Goal: Task Accomplishment & Management: Manage account settings

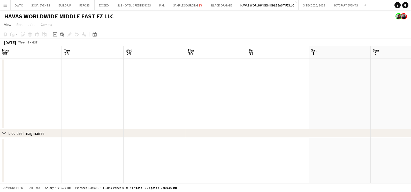
scroll to position [0, 189]
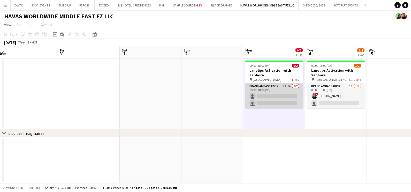
click at [267, 92] on app-card-role "Brand Ambassador 2I 9A 0/2 09:00-18:00 (9h) single-neutral-actions single-neutr…" at bounding box center [274, 95] width 58 height 25
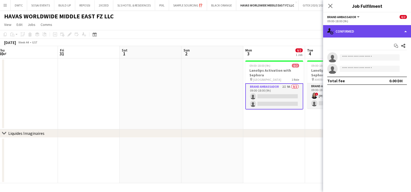
click at [366, 29] on div "single-neutral-actions-check-2 Confirmed" at bounding box center [367, 31] width 88 height 12
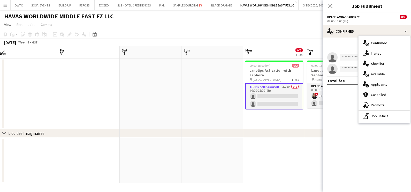
click at [266, 34] on app-toolbar "Copy Paste Paste Ctrl+V Paste with crew Ctrl+Shift+V Paste linked Job Delete Gr…" at bounding box center [205, 34] width 411 height 9
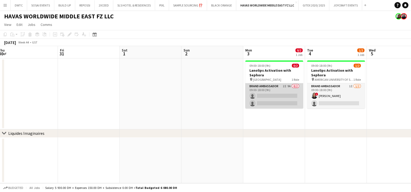
click at [264, 85] on app-card-role "Brand Ambassador 2I 9A 0/2 09:00-18:00 (9h) single-neutral-actions single-neutr…" at bounding box center [274, 95] width 58 height 25
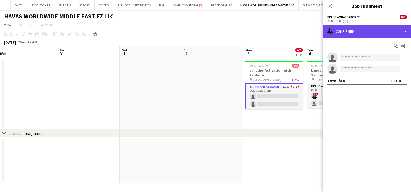
click at [348, 34] on div "single-neutral-actions-check-2 Confirmed" at bounding box center [367, 31] width 88 height 12
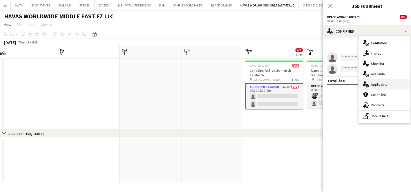
drag, startPoint x: 348, startPoint y: 34, endPoint x: 379, endPoint y: 84, distance: 58.7
click at [379, 84] on span "Applicants" at bounding box center [379, 84] width 16 height 5
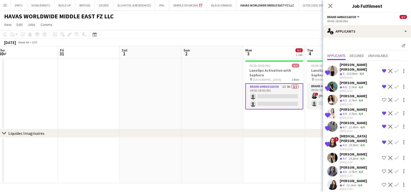
click at [347, 178] on div "Fadoua Sokrate" at bounding box center [353, 180] width 27 height 5
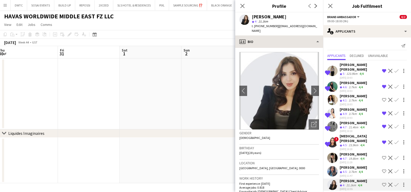
click at [262, 30] on div "Fadoua Sokrate star 4 21.1km t. +971501380151 | fadawasokrate@gmail.com" at bounding box center [279, 23] width 88 height 23
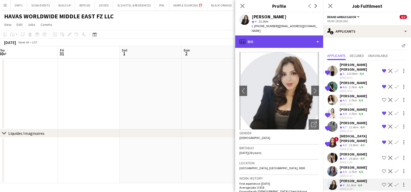
click at [275, 40] on div "profile Bio" at bounding box center [279, 41] width 88 height 12
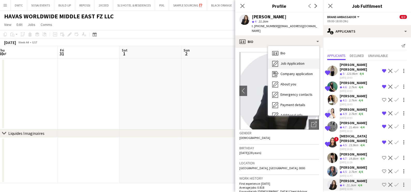
click at [282, 61] on span "Job Application" at bounding box center [293, 63] width 24 height 5
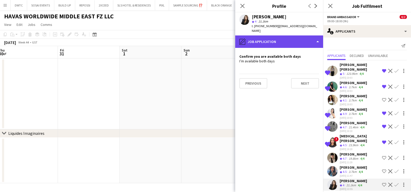
click at [268, 35] on div "pencil4 Job Application" at bounding box center [279, 41] width 88 height 12
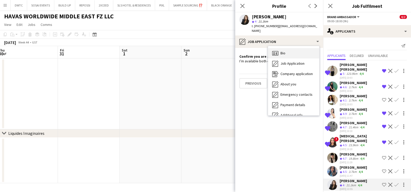
click at [294, 50] on div "Bio Bio" at bounding box center [293, 53] width 51 height 10
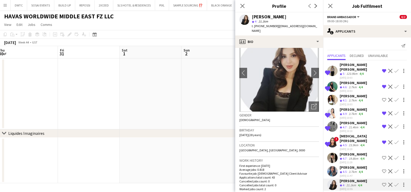
scroll to position [0, 0]
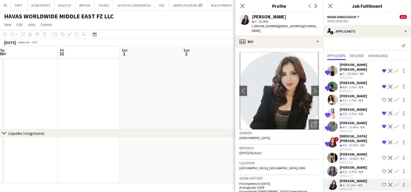
click at [314, 122] on app-crew-profile-bio "chevron-left chevron-right Open photos pop-in Gender Female Birthday 30-01-1997…" at bounding box center [279, 120] width 88 height 144
click at [311, 122] on icon "Open photos pop-in" at bounding box center [313, 124] width 5 height 5
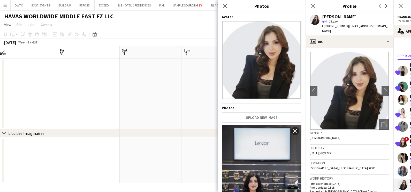
click at [221, 6] on div "Close pop-in" at bounding box center [225, 6] width 14 height 12
click at [225, 6] on icon at bounding box center [224, 5] width 5 height 5
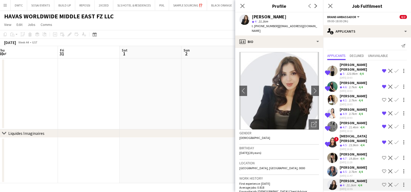
click at [384, 183] on app-icon "Shortlist crew" at bounding box center [384, 185] width 4 height 4
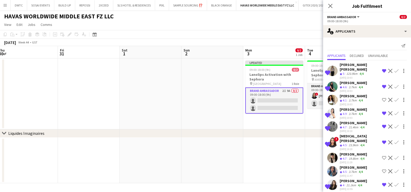
click at [284, 139] on app-date-cell at bounding box center [274, 161] width 62 height 46
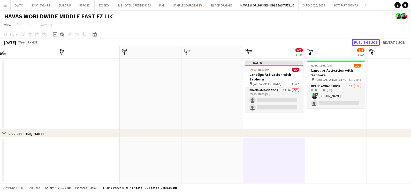
click at [363, 43] on button "Publish 1 job" at bounding box center [366, 42] width 28 height 7
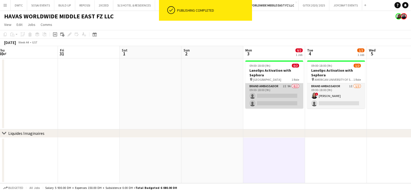
click at [281, 96] on app-card-role "Brand Ambassador 2I 9A 0/2 09:00-18:00 (9h) single-neutral-actions single-neutr…" at bounding box center [274, 95] width 58 height 25
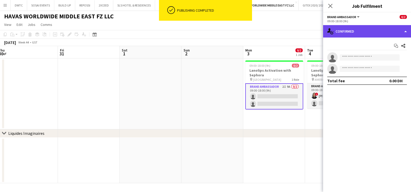
click at [364, 35] on div "single-neutral-actions-check-2 Confirmed" at bounding box center [367, 31] width 88 height 12
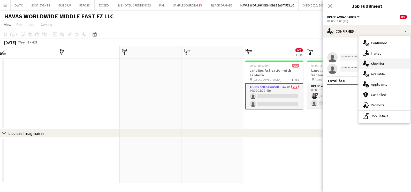
click at [370, 65] on div "single-neutral-actions-heart Shortlist" at bounding box center [384, 63] width 51 height 10
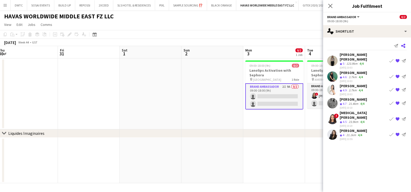
click at [404, 45] on icon "Share" at bounding box center [403, 46] width 4 height 4
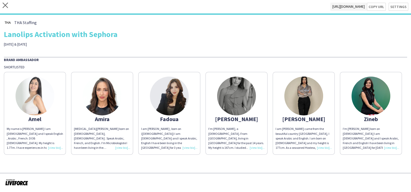
drag, startPoint x: 177, startPoint y: 105, endPoint x: 202, endPoint y: 104, distance: 24.6
click at [177, 105] on img at bounding box center [169, 96] width 39 height 39
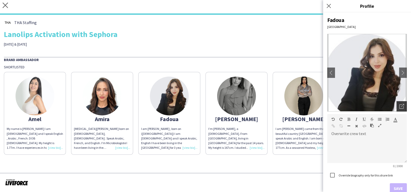
click at [399, 111] on div "Open photos pop-in" at bounding box center [402, 106] width 10 height 10
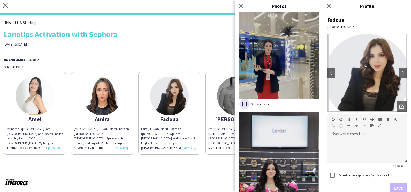
scroll to position [482, 0]
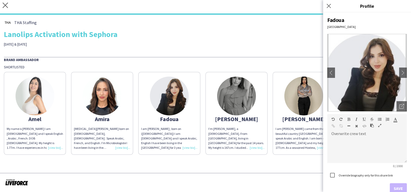
click at [228, 36] on div "Lanolips Activation with Sephora" at bounding box center [205, 34] width 403 height 8
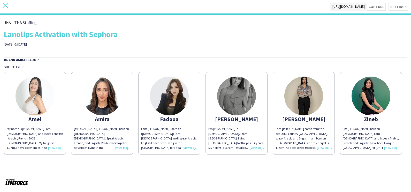
click at [5, 3] on icon "close" at bounding box center [5, 5] width 5 height 5
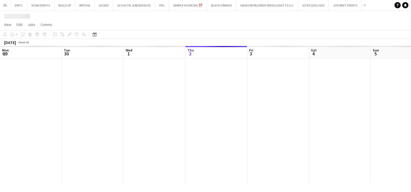
scroll to position [0, 124]
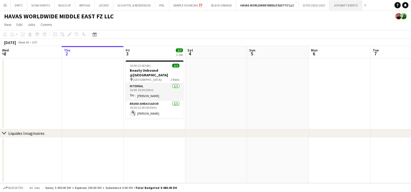
click at [339, 8] on button "JOYCRAFT EVENTS Close" at bounding box center [346, 5] width 33 height 10
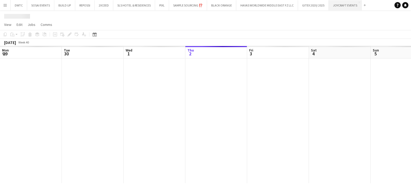
scroll to position [0, 124]
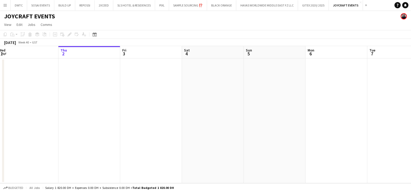
drag, startPoint x: 323, startPoint y: 115, endPoint x: 125, endPoint y: 145, distance: 200.1
click at [151, 138] on app-calendar-viewport "Mon 29 Tue 30 Wed 1 Thu 2 Fri 3 Sat 4 Sun 5 Mon 6 Tue 7 Wed 8 Thu 9 0/2 1 Job F…" at bounding box center [205, 114] width 411 height 137
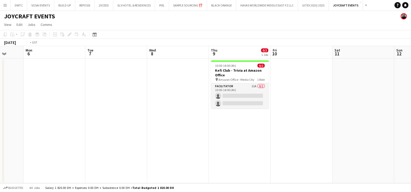
drag, startPoint x: 192, startPoint y: 140, endPoint x: 129, endPoint y: 156, distance: 64.9
click at [129, 155] on app-calendar-viewport "Thu 2 Fri 3 Sat 4 Sun 5 Mon 6 Tue 7 Wed 8 Thu 9 0/2 1 Job Fri 10 Sat 11 Sun 12 …" at bounding box center [205, 114] width 411 height 137
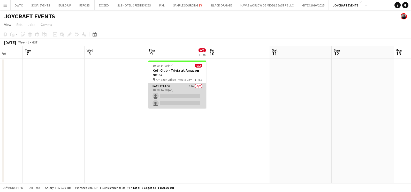
click at [183, 94] on app-card-role "Facilitator 11A 0/2 10:00-14:00 (4h) single-neutral-actions single-neutral-acti…" at bounding box center [177, 95] width 58 height 25
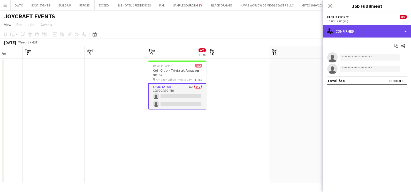
click at [361, 30] on div "single-neutral-actions-check-2 Confirmed" at bounding box center [367, 31] width 88 height 12
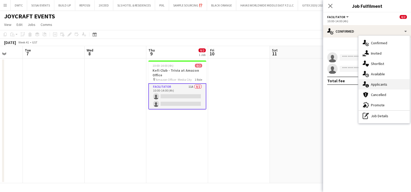
click at [372, 86] on span "Applicants" at bounding box center [379, 84] width 16 height 5
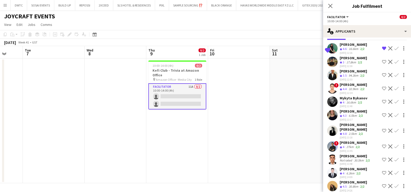
scroll to position [28, 0]
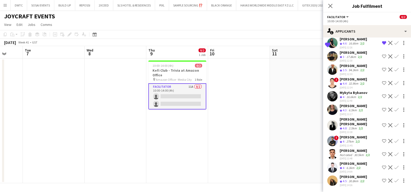
click at [345, 108] on span "4.3" at bounding box center [345, 110] width 4 height 4
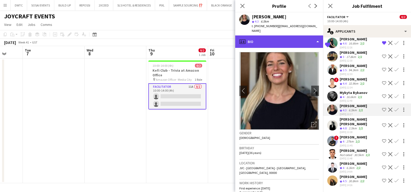
click at [273, 42] on div "profile Bio" at bounding box center [279, 41] width 88 height 12
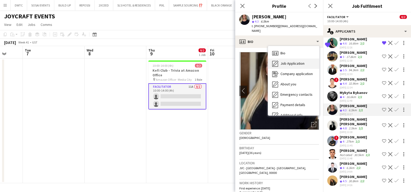
click at [275, 63] on div "Job Application Job Application" at bounding box center [293, 63] width 51 height 10
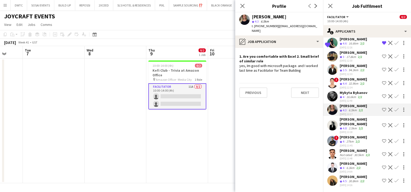
click at [382, 108] on app-icon "Shortlist crew" at bounding box center [384, 110] width 4 height 4
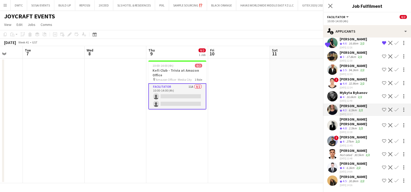
scroll to position [20, 0]
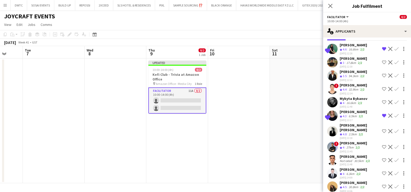
click at [348, 132] on div "2.5km" at bounding box center [353, 134] width 10 height 4
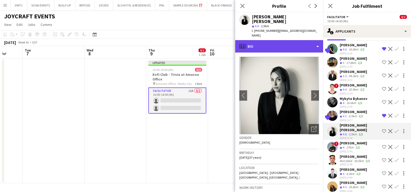
click at [265, 40] on div "profile Bio" at bounding box center [279, 46] width 88 height 12
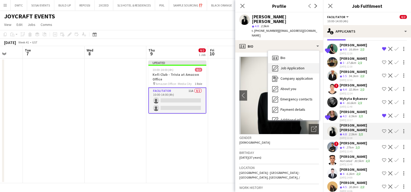
click at [283, 66] on span "Job Application" at bounding box center [293, 68] width 24 height 5
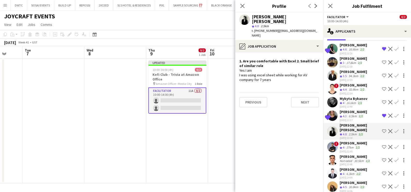
click at [351, 185] on div "30.8km" at bounding box center [354, 187] width 12 height 4
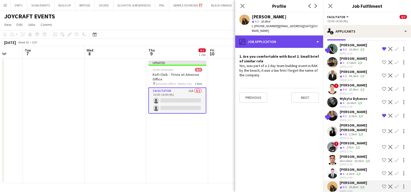
click at [294, 37] on div "pencil4 Job Application" at bounding box center [279, 41] width 88 height 12
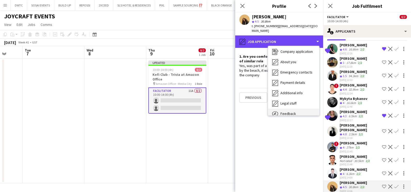
scroll to position [38, 0]
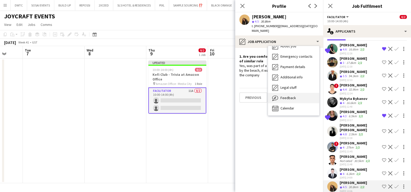
click at [290, 95] on span "Feedback" at bounding box center [289, 97] width 16 height 5
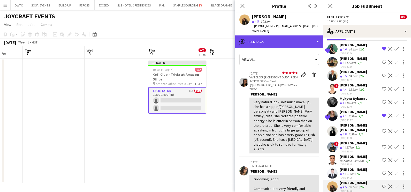
click at [256, 35] on div "bubble-pencil Feedback" at bounding box center [279, 41] width 88 height 12
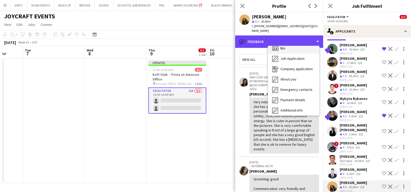
scroll to position [0, 0]
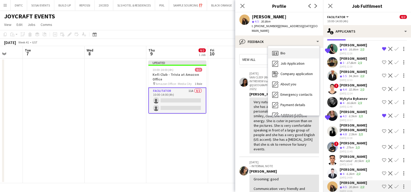
click at [284, 48] on div "Bio Bio" at bounding box center [293, 53] width 51 height 10
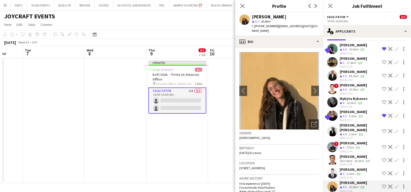
click at [382, 184] on app-icon "Shortlist crew" at bounding box center [384, 186] width 4 height 4
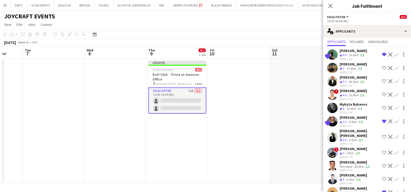
scroll to position [20, 0]
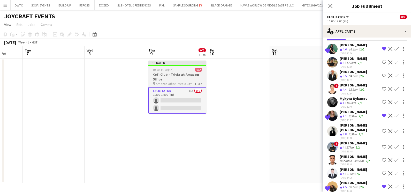
click at [160, 76] on h3 "Kefi Club - Trivia at Amazon Office" at bounding box center [177, 76] width 58 height 9
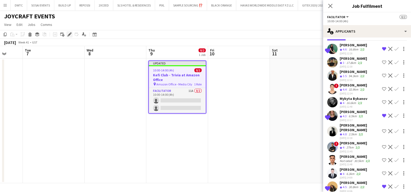
click at [69, 34] on icon "Edit" at bounding box center [70, 34] width 4 height 4
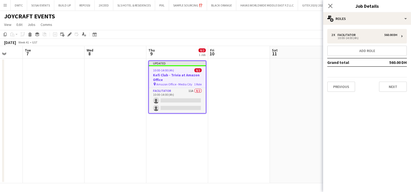
scroll to position [0, 0]
drag, startPoint x: 399, startPoint y: 81, endPoint x: 397, endPoint y: 85, distance: 4.2
click at [398, 81] on button "Next" at bounding box center [393, 86] width 28 height 10
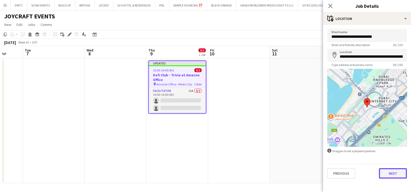
click at [392, 173] on button "Next" at bounding box center [393, 173] width 28 height 10
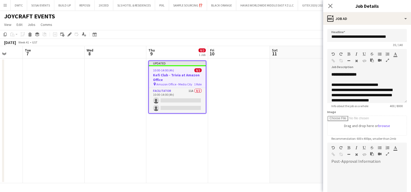
click at [388, 61] on icon "button" at bounding box center [387, 60] width 3 height 4
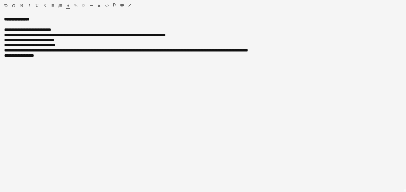
click at [130, 4] on icon "button" at bounding box center [130, 5] width 3 height 4
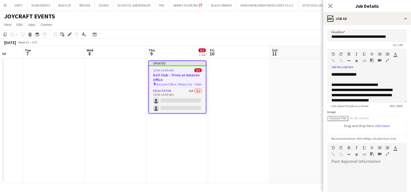
click at [261, 86] on app-date-cell at bounding box center [239, 120] width 62 height 125
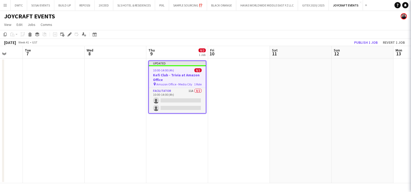
scroll to position [0, 162]
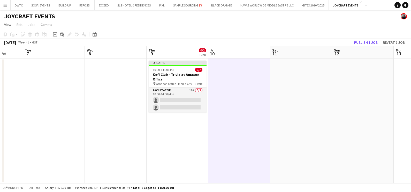
click at [367, 46] on div "October 2025 Week 41 • GST Publish 1 job Revert 1 job" at bounding box center [205, 42] width 411 height 7
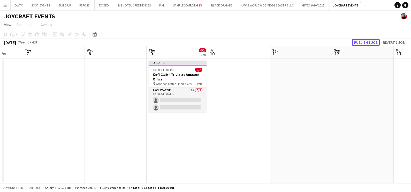
click at [367, 43] on button "Publish 1 job" at bounding box center [366, 42] width 28 height 7
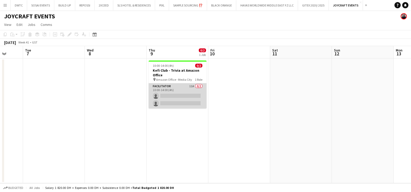
click at [182, 86] on app-card-role "Facilitator 11A 0/2 10:00-14:00 (4h) single-neutral-actions single-neutral-acti…" at bounding box center [178, 95] width 58 height 25
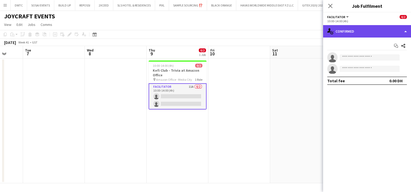
click at [341, 33] on div "single-neutral-actions-check-2 Confirmed" at bounding box center [367, 31] width 88 height 12
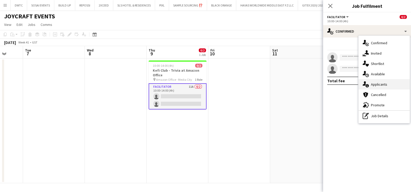
click at [379, 81] on div "single-neutral-actions-information Applicants" at bounding box center [384, 84] width 51 height 10
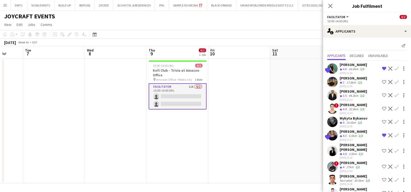
click at [382, 149] on app-icon "Shortlist crew" at bounding box center [384, 151] width 4 height 4
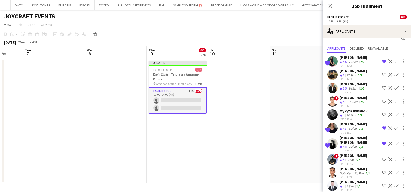
scroll to position [20, 0]
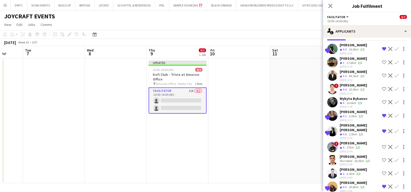
click at [382, 171] on app-icon "Shortlist crew" at bounding box center [384, 173] width 4 height 4
click at [361, 167] on div "[PERSON_NAME]" at bounding box center [353, 169] width 27 height 5
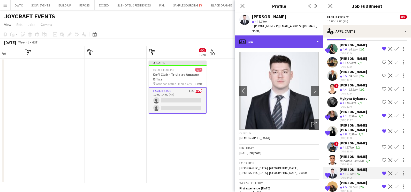
click at [256, 41] on div "profile Bio" at bounding box center [279, 41] width 88 height 12
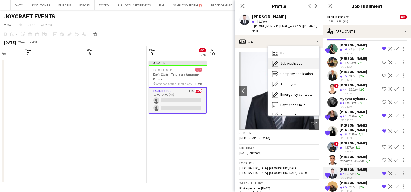
click at [283, 66] on span "Job Application" at bounding box center [293, 63] width 24 height 5
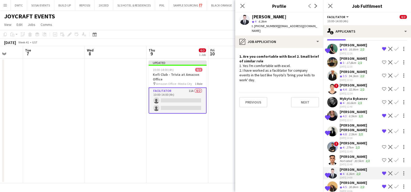
click at [219, 116] on app-date-cell at bounding box center [239, 120] width 62 height 125
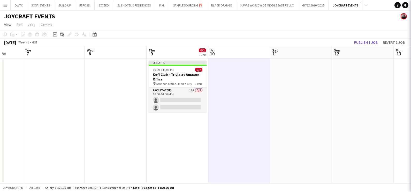
scroll to position [0, 0]
click at [374, 44] on button "Publish 1 job" at bounding box center [366, 42] width 28 height 7
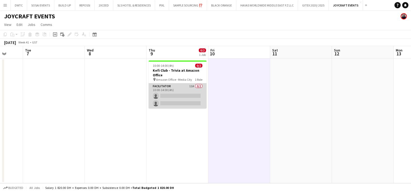
click at [193, 90] on app-card-role "Facilitator 11A 0/2 10:00-14:00 (4h) single-neutral-actions single-neutral-acti…" at bounding box center [178, 95] width 58 height 25
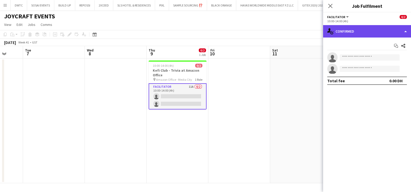
click at [356, 32] on div "single-neutral-actions-check-2 Confirmed" at bounding box center [367, 31] width 88 height 12
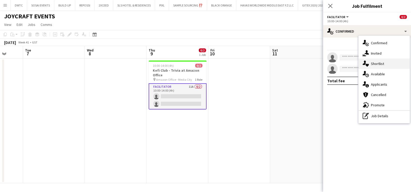
click at [382, 61] on span "Shortlist" at bounding box center [377, 63] width 13 height 5
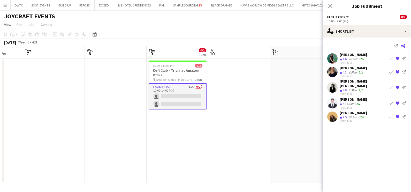
click at [405, 44] on icon "Share" at bounding box center [403, 46] width 4 height 4
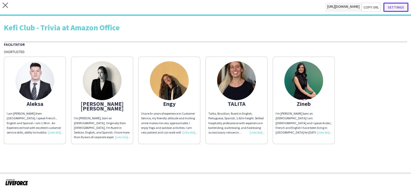
click at [399, 7] on button "Settings" at bounding box center [396, 7] width 25 height 9
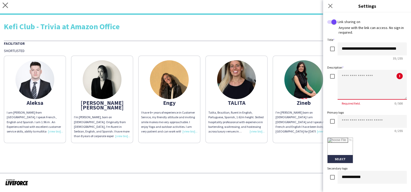
click at [356, 81] on textarea at bounding box center [372, 85] width 69 height 30
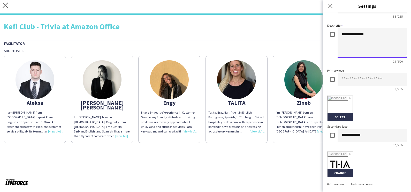
scroll to position [64, 0]
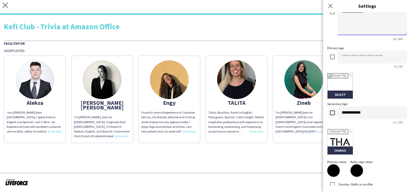
type textarea "**********"
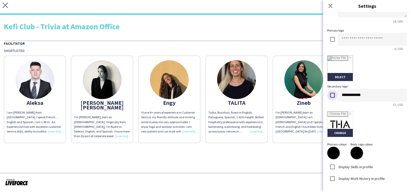
scroll to position [110, 0]
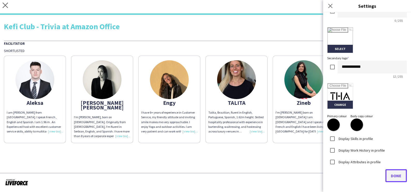
click at [392, 176] on span "Done" at bounding box center [396, 175] width 11 height 5
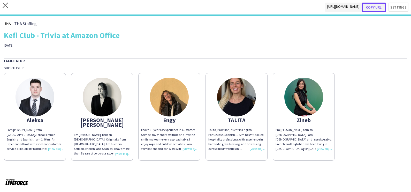
click at [377, 4] on button "Copy url" at bounding box center [374, 7] width 24 height 9
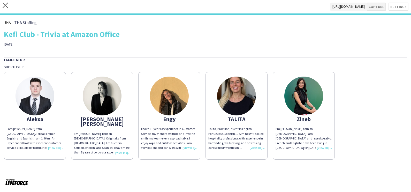
type textarea "**********"
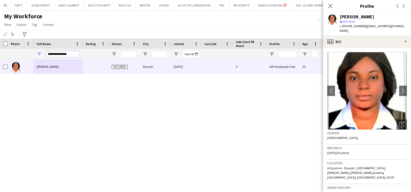
click at [72, 53] on input "**********" at bounding box center [63, 54] width 34 height 6
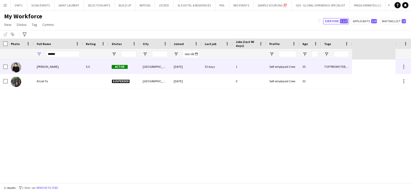
click at [68, 69] on div "Krizel Elaine H" at bounding box center [58, 66] width 49 height 14
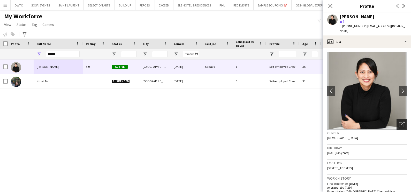
click at [399, 122] on icon "Open photos pop-in" at bounding box center [401, 124] width 5 height 5
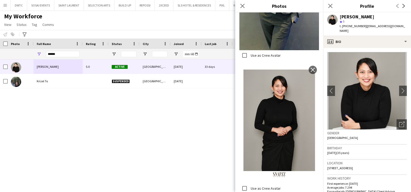
scroll to position [485, 0]
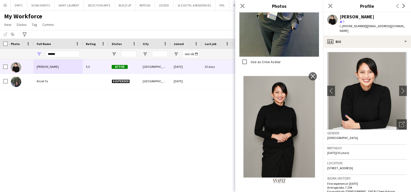
click at [201, 122] on div "Krizel Elaine H 5.0 Active Dubai 06-10-2023 33 days 1 Self-employed Crew 35 TOP…" at bounding box center [198, 120] width 396 height 123
click at [243, 6] on icon at bounding box center [242, 5] width 5 height 5
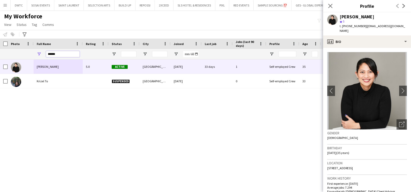
click at [61, 54] on input "******" at bounding box center [63, 54] width 34 height 6
paste input "**********"
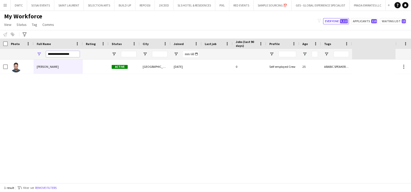
type input "**********"
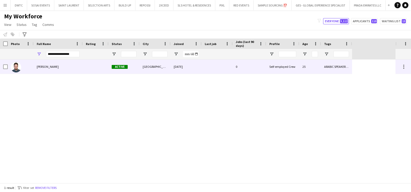
click at [65, 69] on div "Abdulla Al sabbagh" at bounding box center [58, 66] width 49 height 14
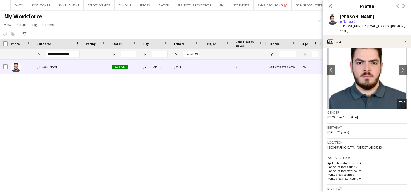
scroll to position [0, 0]
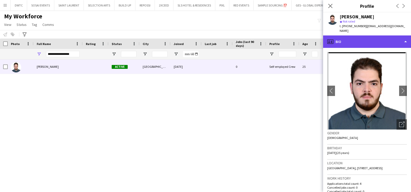
click at [362, 36] on div "profile Bio" at bounding box center [367, 41] width 88 height 12
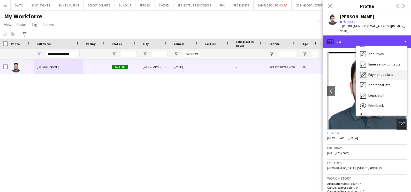
scroll to position [28, 0]
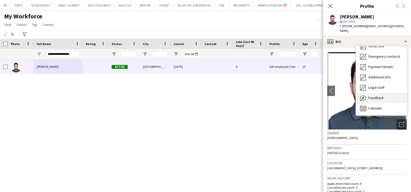
click at [373, 98] on span "Feedback" at bounding box center [377, 97] width 16 height 5
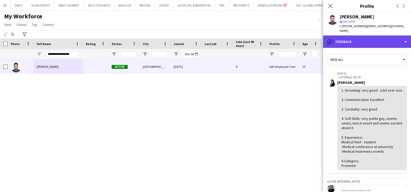
click at [364, 37] on div "bubble-pencil Feedback" at bounding box center [367, 41] width 88 height 12
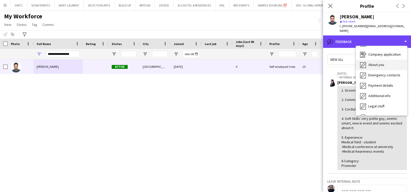
scroll to position [0, 0]
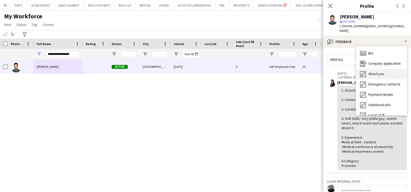
click at [365, 50] on icon "Bio" at bounding box center [363, 53] width 6 height 6
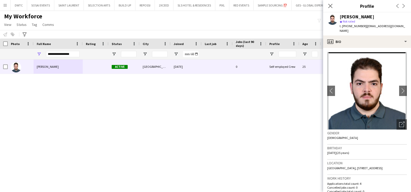
click at [397, 118] on img at bounding box center [367, 91] width 80 height 78
click at [399, 122] on icon "Open photos pop-in" at bounding box center [401, 124] width 5 height 5
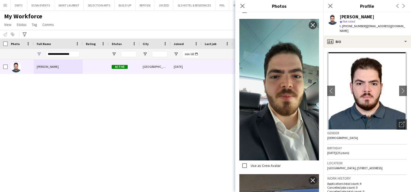
scroll to position [700, 0]
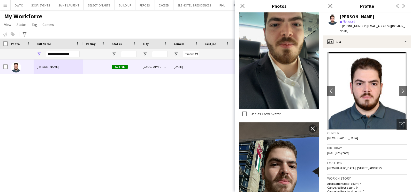
click at [128, 122] on div "Abdulla Al sabbagh Active Dubai 07-12-2024 0 Self-employed Crew 25 ARABIC SPEAK…" at bounding box center [198, 120] width 396 height 123
click at [243, 3] on icon "Close pop-in" at bounding box center [242, 5] width 5 height 5
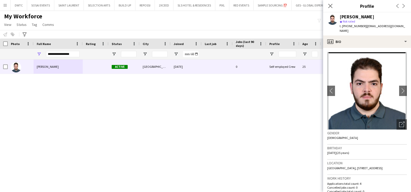
click at [258, 110] on div "Abdulla Al sabbagh Active Dubai 07-12-2024 0 Self-employed Crew 25 ARABIC SPEAK…" at bounding box center [198, 120] width 396 height 123
click at [241, 34] on div "Notify workforce Add to tag Select at least one crew to tag him or her. Advance…" at bounding box center [205, 34] width 411 height 9
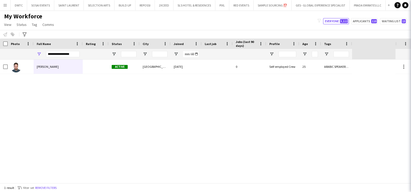
click at [269, 20] on div "My Workforce View Views Default view New view Update view Delete view Edit name…" at bounding box center [205, 21] width 411 height 18
click at [370, 18] on button "Applicants 110" at bounding box center [364, 21] width 27 height 6
type input "**********"
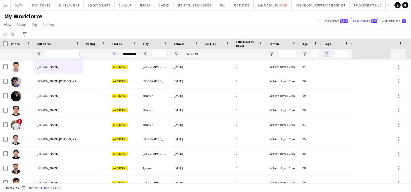
click at [328, 54] on span "Open Filter Menu" at bounding box center [326, 54] width 5 height 5
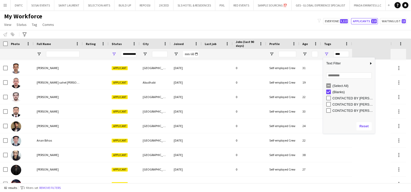
scroll to position [0, 0]
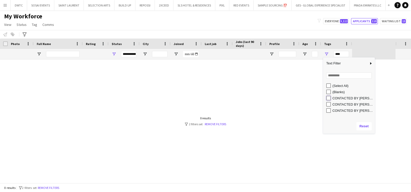
type input "**********"
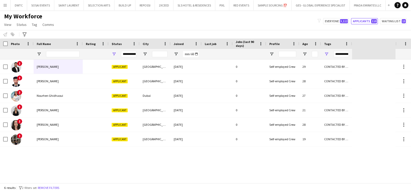
click at [83, 162] on div "! hesam khalatabadi Applicant Dubai 10-09-2025 0 Self-employed Crew 29 CONTACTE…" at bounding box center [198, 120] width 396 height 123
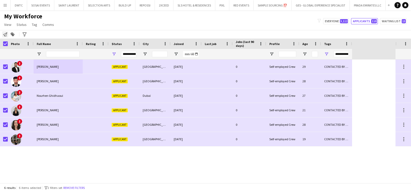
click at [5, 36] on icon "Notify workforce" at bounding box center [5, 34] width 4 height 4
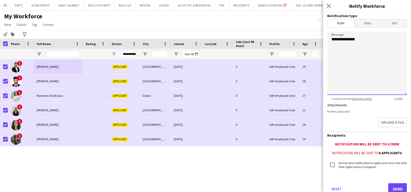
click at [369, 40] on textarea "**********" at bounding box center [367, 63] width 80 height 63
click at [367, 20] on span "Email" at bounding box center [368, 23] width 27 height 8
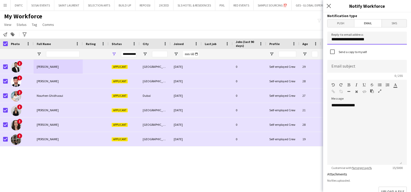
click at [366, 39] on input "**********" at bounding box center [367, 38] width 80 height 13
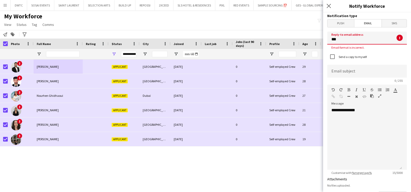
type input "**********"
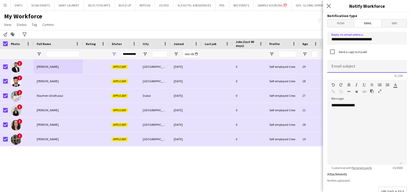
click at [345, 66] on input at bounding box center [367, 66] width 80 height 13
type input "**********"
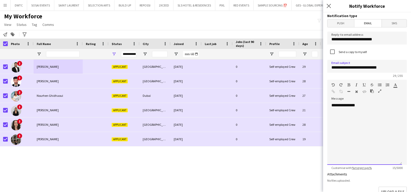
click at [373, 103] on div "**********" at bounding box center [364, 134] width 75 height 62
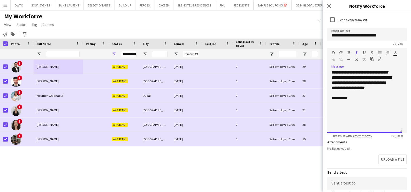
scroll to position [157, 0]
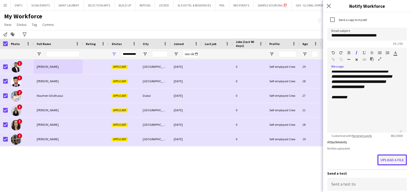
click at [387, 161] on button "Upload a file" at bounding box center [392, 159] width 29 height 11
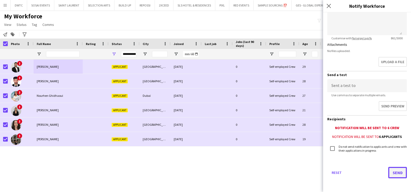
scroll to position [129, 0]
click at [388, 172] on button "Send" at bounding box center [397, 172] width 19 height 11
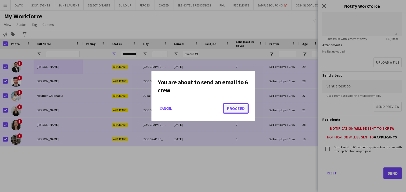
click at [237, 107] on button "Proceed" at bounding box center [236, 108] width 26 height 10
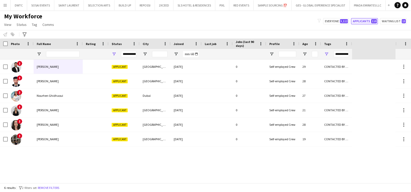
click at [369, 23] on button "Applicants 110" at bounding box center [364, 21] width 27 height 6
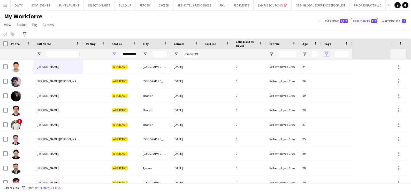
click at [326, 55] on span "Open Filter Menu" at bounding box center [326, 54] width 5 height 5
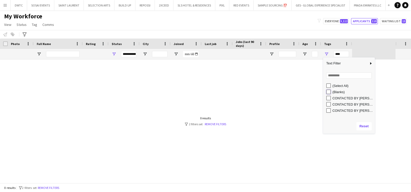
type input "**********"
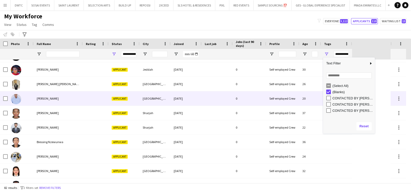
scroll to position [258, 0]
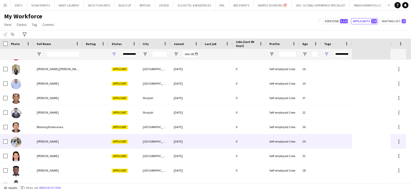
click at [96, 137] on div at bounding box center [96, 141] width 26 height 14
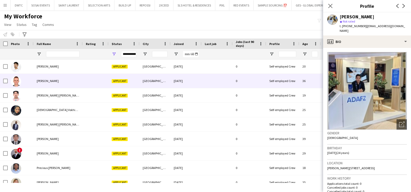
scroll to position [744, 0]
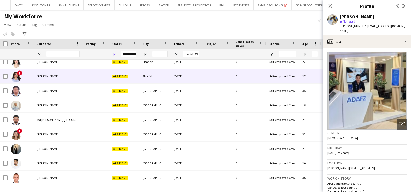
click at [143, 81] on div "Sharjah" at bounding box center [155, 76] width 31 height 14
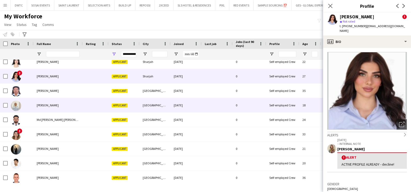
scroll to position [0, 0]
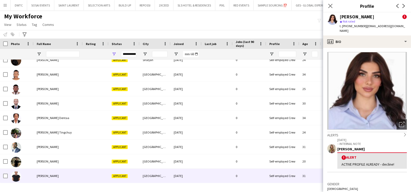
click at [74, 171] on div "Yvonne Ngao" at bounding box center [58, 176] width 49 height 14
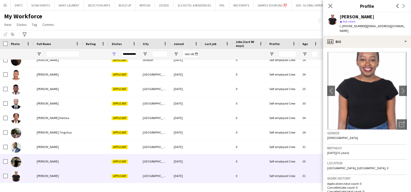
click at [75, 160] on div "Youssef Mosafer" at bounding box center [58, 161] width 49 height 14
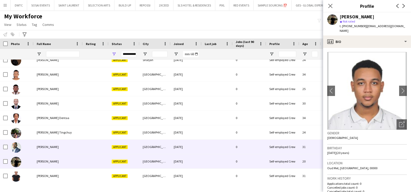
click at [80, 146] on div "Yasir Abdul" at bounding box center [58, 147] width 49 height 14
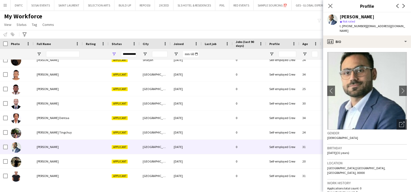
click at [225, 26] on div "My Workforce View Views Default view New view Update view Delete view Edit name…" at bounding box center [205, 21] width 411 height 18
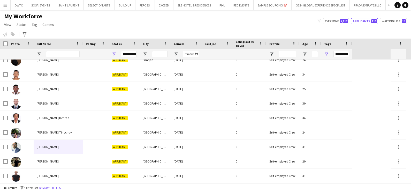
click at [141, 22] on div "My Workforce View Views Default view New view Update view Delete view Edit name…" at bounding box center [205, 21] width 411 height 18
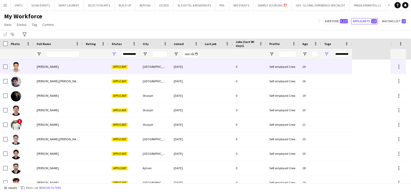
click at [54, 63] on div "[PERSON_NAME]" at bounding box center [58, 66] width 49 height 14
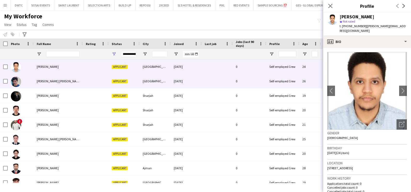
click at [50, 83] on span "[PERSON_NAME] [PERSON_NAME]" at bounding box center [59, 81] width 44 height 4
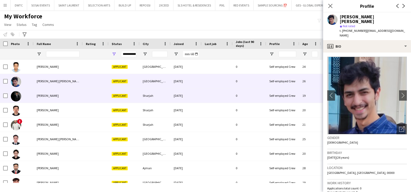
click at [73, 96] on div "[PERSON_NAME]" at bounding box center [58, 95] width 49 height 14
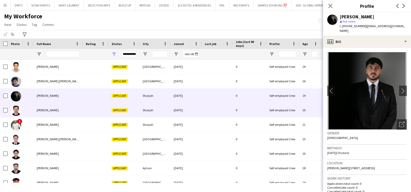
click at [74, 111] on div "[PERSON_NAME]" at bounding box center [58, 110] width 49 height 14
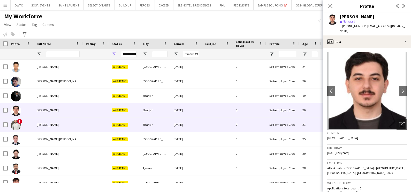
click at [75, 120] on div "Abdulrahman Shurrab" at bounding box center [58, 124] width 49 height 14
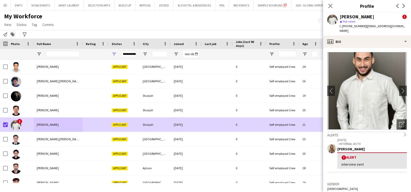
click at [12, 33] on icon "Add to tag" at bounding box center [13, 34] width 4 height 4
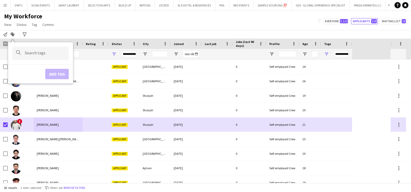
click at [38, 54] on input "Type to search..." at bounding box center [45, 53] width 40 height 5
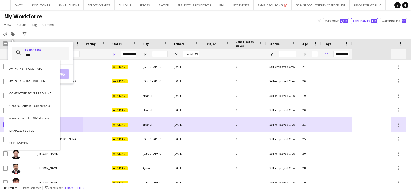
type input "***"
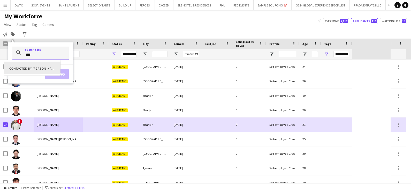
click at [40, 70] on div "CONTACTED BY VIVIANE" at bounding box center [32, 68] width 56 height 12
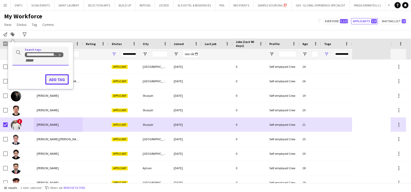
click at [56, 81] on button "Add tag" at bounding box center [57, 79] width 24 height 10
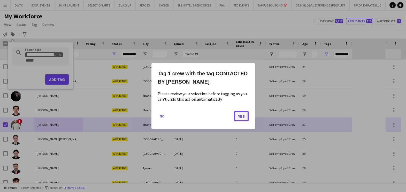
click at [244, 116] on button "Yes" at bounding box center [241, 116] width 14 height 10
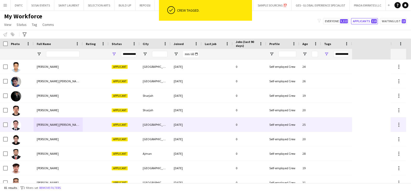
click at [45, 123] on span "[PERSON_NAME] [PERSON_NAME]" at bounding box center [59, 125] width 44 height 4
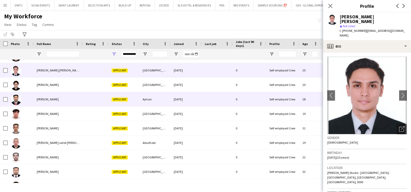
scroll to position [64, 0]
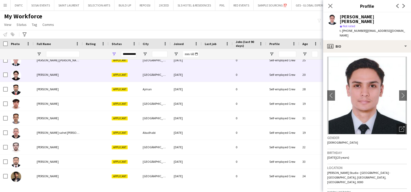
click at [50, 74] on span "[PERSON_NAME]" at bounding box center [48, 75] width 22 height 4
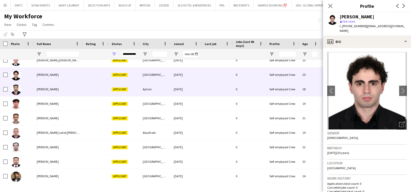
click at [49, 91] on span "[PERSON_NAME]" at bounding box center [48, 89] width 22 height 4
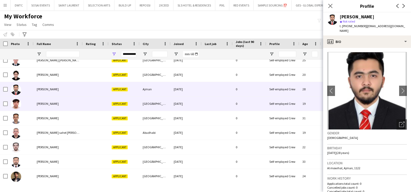
click at [45, 104] on span "[PERSON_NAME]" at bounding box center [48, 104] width 22 height 4
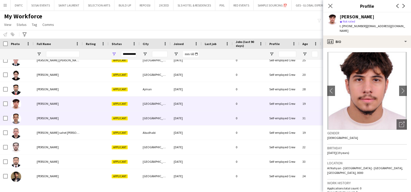
click at [48, 120] on div "[PERSON_NAME]" at bounding box center [58, 118] width 49 height 14
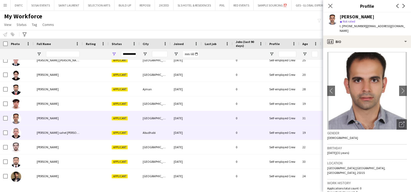
click at [42, 134] on div "[PERSON_NAME] sahel [PERSON_NAME]" at bounding box center [58, 132] width 49 height 14
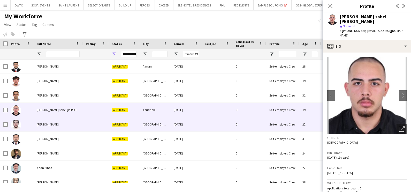
scroll to position [97, 0]
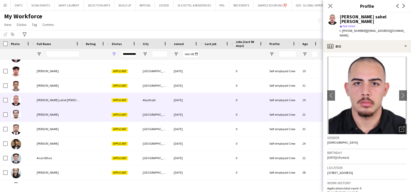
click at [41, 115] on span "[PERSON_NAME]" at bounding box center [48, 115] width 22 height 4
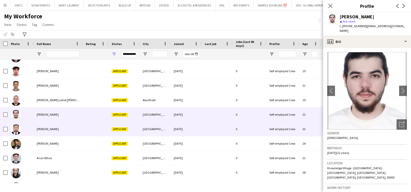
click at [43, 129] on span "[PERSON_NAME]" at bounding box center [48, 129] width 22 height 4
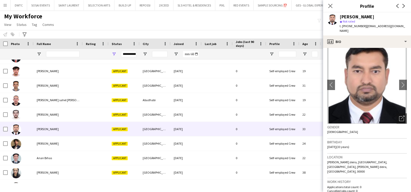
scroll to position [0, 0]
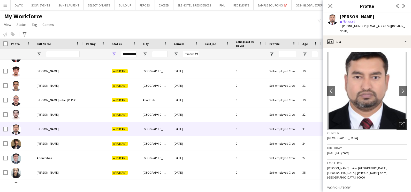
click at [399, 122] on icon "Open photos pop-in" at bounding box center [401, 124] width 5 height 5
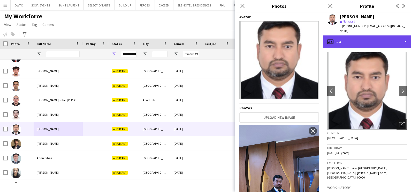
click at [377, 36] on div "profile Bio" at bounding box center [367, 41] width 88 height 12
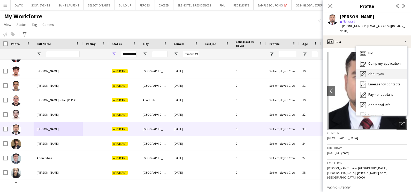
click at [374, 71] on span "About you" at bounding box center [377, 73] width 16 height 5
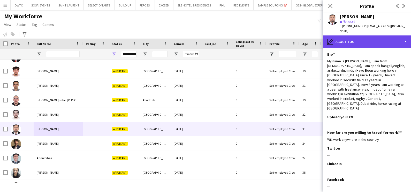
click at [341, 37] on div "pencil4 About you" at bounding box center [367, 41] width 88 height 12
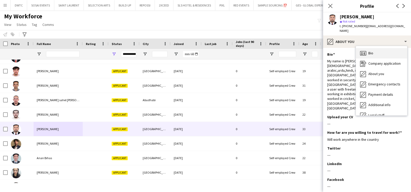
click at [378, 49] on div "Bio Bio" at bounding box center [381, 53] width 51 height 10
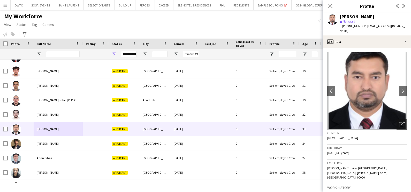
click at [165, 27] on div "My Workforce View Views Default view New view Update view Delete view Edit name…" at bounding box center [205, 21] width 411 height 18
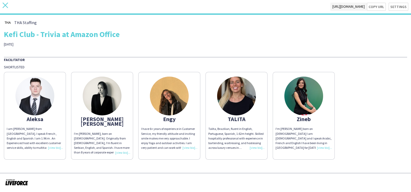
click at [5, 5] on icon at bounding box center [5, 5] width 5 height 5
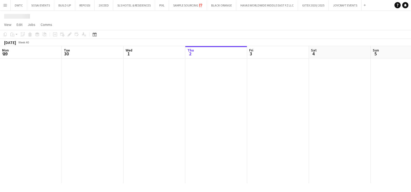
scroll to position [0, 124]
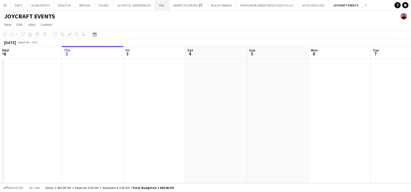
click at [163, 8] on button "PIXL Close" at bounding box center [162, 5] width 14 height 10
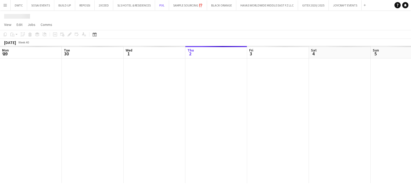
scroll to position [0, 124]
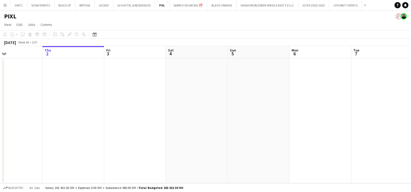
drag, startPoint x: 355, startPoint y: 110, endPoint x: 94, endPoint y: 113, distance: 261.2
click at [0, 109] on html "Menu Boards Boards Boards All jobs Status Workforce Workforce My Workforce Recr…" at bounding box center [205, 96] width 411 height 192
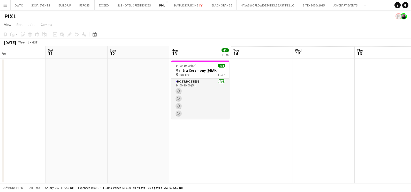
drag, startPoint x: 342, startPoint y: 113, endPoint x: 0, endPoint y: 114, distance: 341.9
click at [0, 113] on html "Menu Boards Boards Boards All jobs Status Workforce Workforce My Workforce Recr…" at bounding box center [205, 96] width 411 height 192
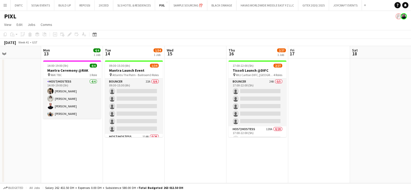
click at [234, 102] on app-calendar-viewport "Thu 9 Fri 10 Sat 11 Sun 12 Mon 13 4/4 1 Job Tue 14 1/34 1 Job Wed 15 Thu 16 2/2…" at bounding box center [205, 114] width 411 height 137
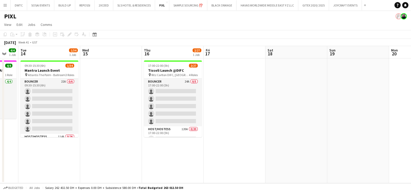
scroll to position [0, 175]
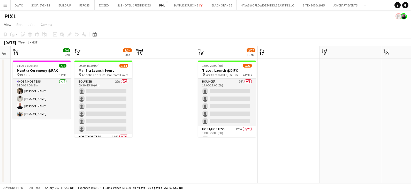
drag, startPoint x: 192, startPoint y: 145, endPoint x: 161, endPoint y: 146, distance: 30.8
click at [161, 146] on app-calendar-viewport "Fri 10 Sat 11 Sun 12 Mon 13 4/4 1 Job Tue 14 1/34 1 Job Wed 15 Thu 16 2/27 1 Jo…" at bounding box center [205, 114] width 411 height 137
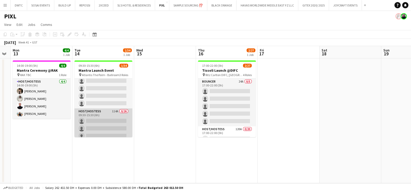
scroll to position [0, 0]
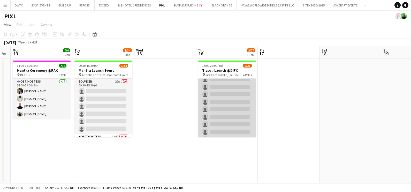
click at [223, 101] on app-card-role "Host/Hostess 120A 0/20 17:00-22:00 (5h) single-neutral-actions single-neutral-a…" at bounding box center [227, 109] width 58 height 160
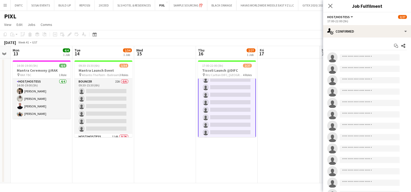
scroll to position [97, 0]
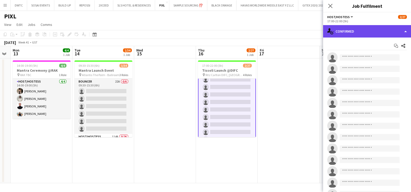
click at [383, 37] on div "single-neutral-actions-check-2 Confirmed" at bounding box center [367, 31] width 88 height 12
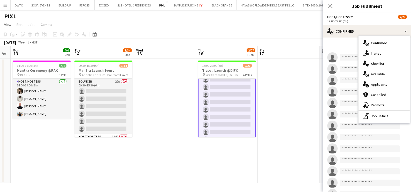
drag, startPoint x: 382, startPoint y: 61, endPoint x: 379, endPoint y: 67, distance: 6.0
click at [382, 62] on span "Shortlist" at bounding box center [377, 63] width 13 height 5
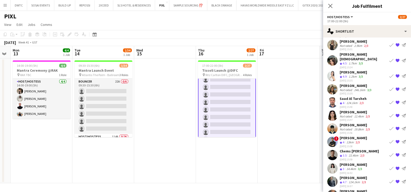
scroll to position [129, 0]
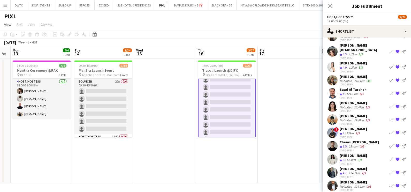
click at [390, 65] on app-icon "Book crew" at bounding box center [392, 67] width 4 height 4
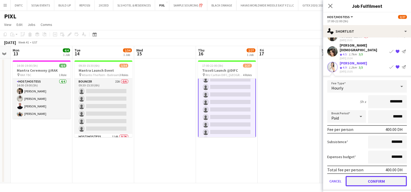
click at [362, 176] on button "Confirm" at bounding box center [376, 181] width 61 height 10
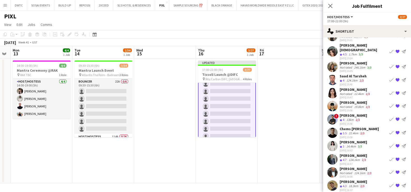
scroll to position [162, 0]
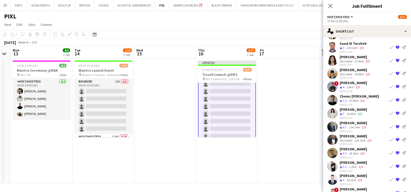
click at [390, 111] on app-icon "Book crew" at bounding box center [392, 113] width 4 height 4
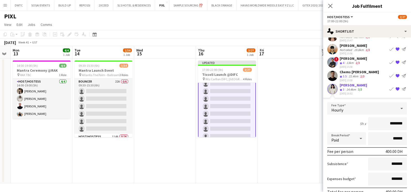
scroll to position [194, 0]
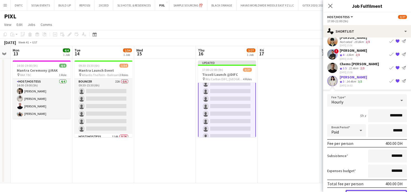
click at [365, 190] on button "Confirm" at bounding box center [376, 195] width 61 height 10
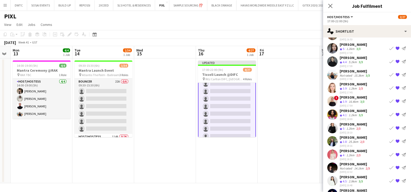
scroll to position [452, 0]
drag, startPoint x: 387, startPoint y: 93, endPoint x: 384, endPoint y: 94, distance: 3.9
click at [390, 99] on app-icon "Book crew" at bounding box center [392, 101] width 4 height 4
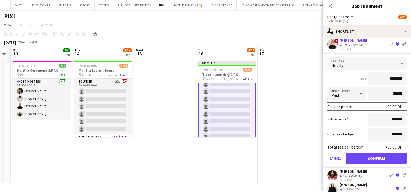
scroll to position [550, 0]
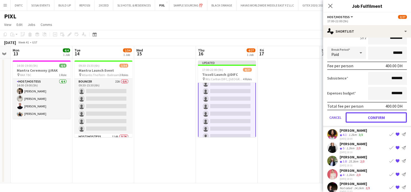
click at [366, 112] on button "Confirm" at bounding box center [376, 117] width 61 height 10
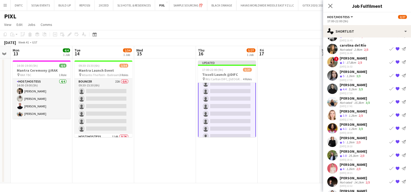
scroll to position [392, 0]
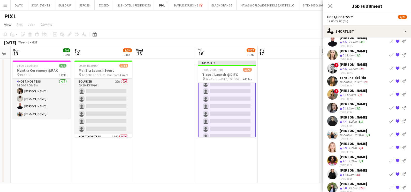
click at [390, 106] on app-icon "Book crew" at bounding box center [392, 108] width 4 height 4
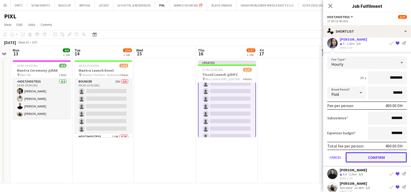
click at [363, 152] on button "Confirm" at bounding box center [376, 157] width 61 height 10
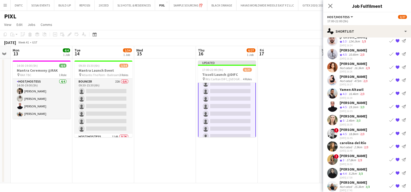
scroll to position [444, 0]
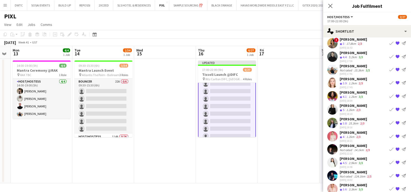
click at [390, 186] on app-icon "Book crew" at bounding box center [392, 188] width 4 height 4
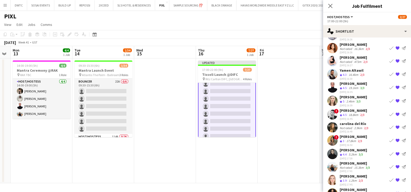
scroll to position [356, 0]
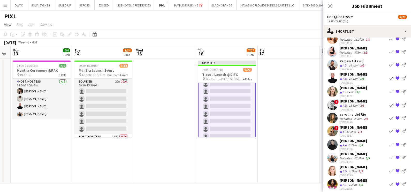
click at [390, 116] on app-icon "Book crew" at bounding box center [392, 118] width 4 height 4
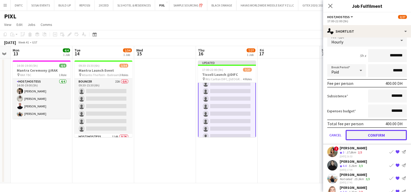
click at [365, 130] on button "Confirm" at bounding box center [376, 135] width 61 height 10
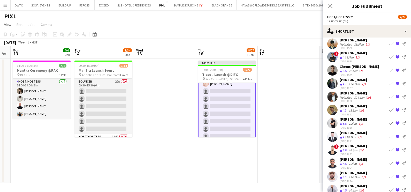
scroll to position [159, 0]
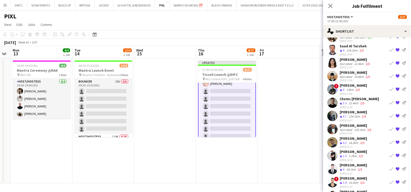
click at [390, 61] on app-icon "Book crew" at bounding box center [392, 63] width 4 height 4
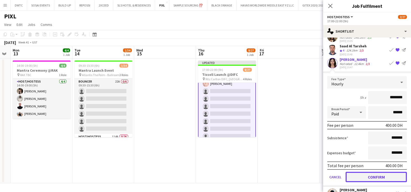
click at [362, 172] on button "Confirm" at bounding box center [376, 177] width 61 height 10
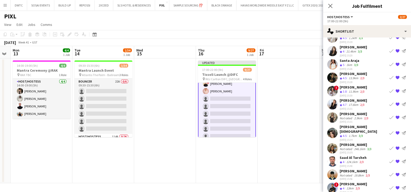
scroll to position [0, 0]
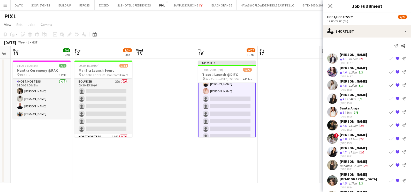
click at [390, 72] on app-icon "Book crew" at bounding box center [392, 72] width 4 height 4
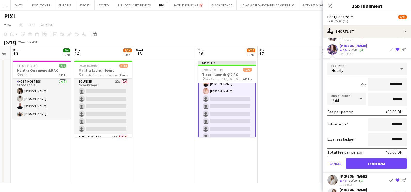
scroll to position [32, 0]
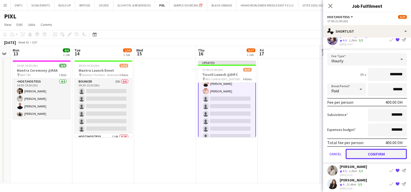
click at [356, 151] on button "Confirm" at bounding box center [376, 153] width 61 height 10
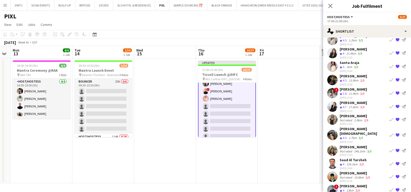
scroll to position [0, 0]
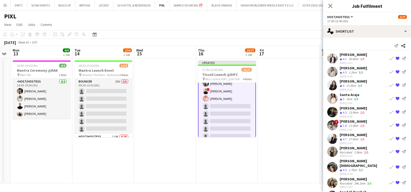
click at [390, 84] on app-icon "Book crew" at bounding box center [392, 85] width 4 height 4
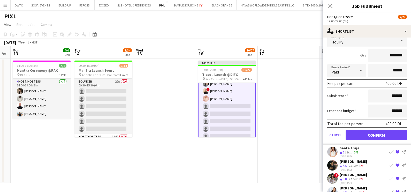
scroll to position [64, 0]
click at [370, 132] on button "Confirm" at bounding box center [376, 135] width 61 height 10
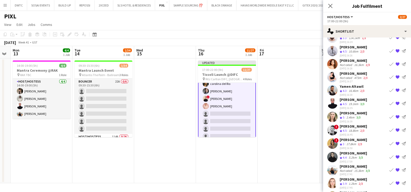
scroll to position [291, 0]
click at [390, 154] on app-icon "Book crew" at bounding box center [392, 156] width 4 height 4
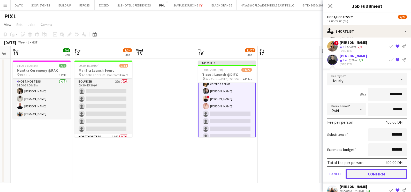
click at [368, 168] on button "Confirm" at bounding box center [376, 173] width 61 height 10
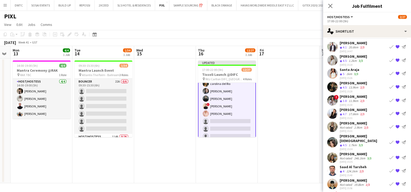
scroll to position [9, 0]
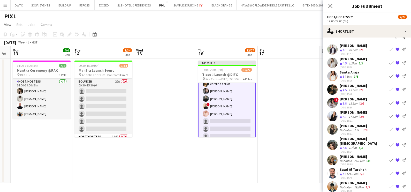
click at [390, 116] on app-icon "Book crew" at bounding box center [392, 116] width 4 height 4
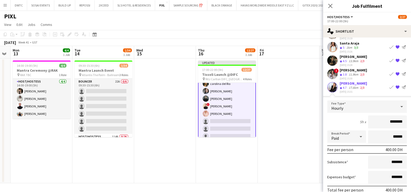
scroll to position [74, 0]
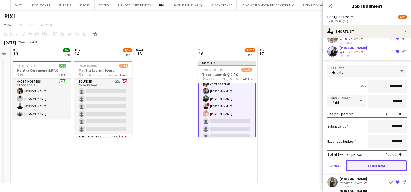
click at [355, 163] on button "Confirm" at bounding box center [376, 165] width 61 height 10
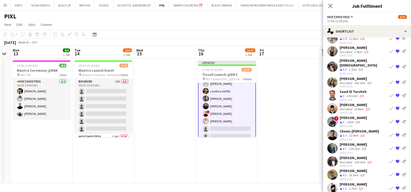
click at [388, 79] on button "Book crew" at bounding box center [391, 82] width 6 height 6
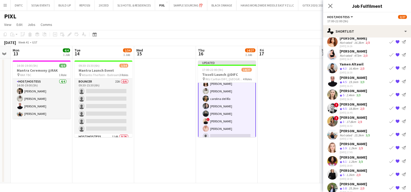
scroll to position [274, 0]
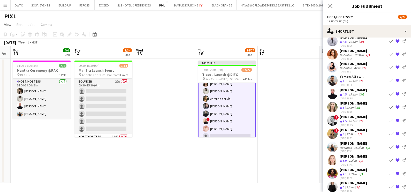
click at [390, 92] on app-icon "Book crew" at bounding box center [392, 94] width 4 height 4
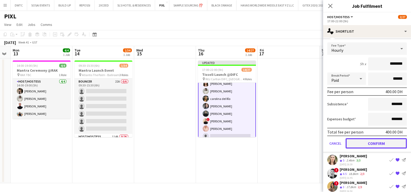
click at [364, 138] on button "Confirm" at bounding box center [376, 143] width 61 height 10
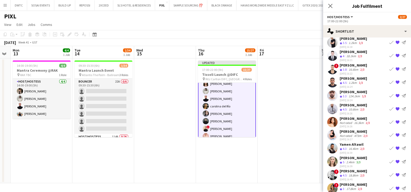
scroll to position [226, 0]
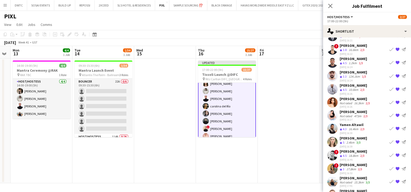
click at [388, 165] on button "Book crew" at bounding box center [391, 168] width 6 height 6
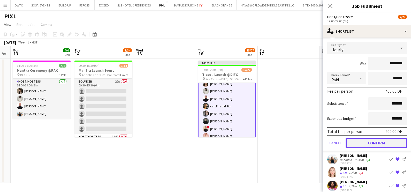
click at [371, 137] on button "Confirm" at bounding box center [376, 142] width 61 height 10
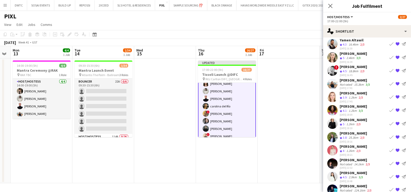
scroll to position [312, 0]
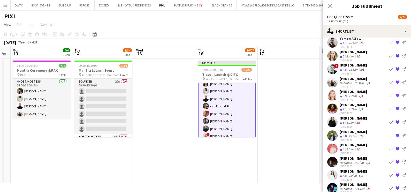
click at [388, 172] on button "Book crew" at bounding box center [391, 175] width 6 height 6
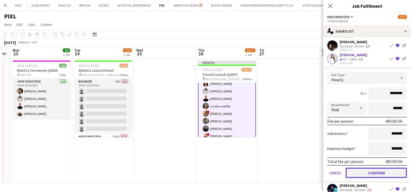
click at [359, 167] on button "Confirm" at bounding box center [376, 172] width 61 height 10
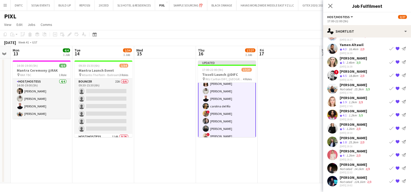
scroll to position [299, 0]
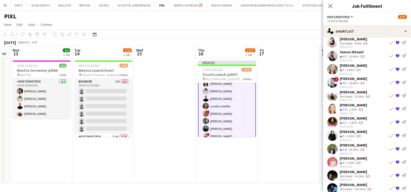
click at [390, 173] on app-icon "Book crew" at bounding box center [392, 175] width 4 height 4
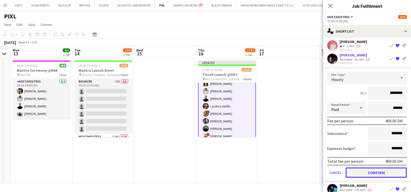
click at [362, 167] on button "Confirm" at bounding box center [376, 172] width 61 height 10
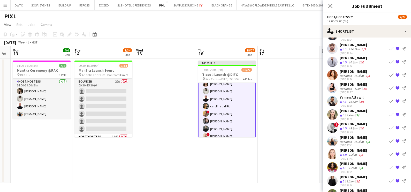
scroll to position [221, 0]
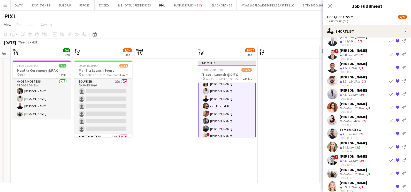
click at [390, 105] on app-icon "Book crew" at bounding box center [392, 107] width 4 height 4
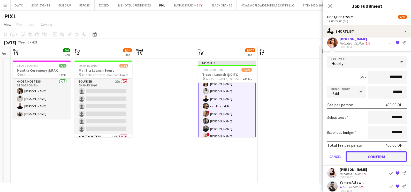
click at [363, 151] on button "Confirm" at bounding box center [376, 156] width 61 height 10
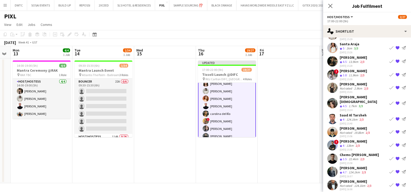
scroll to position [27, 0]
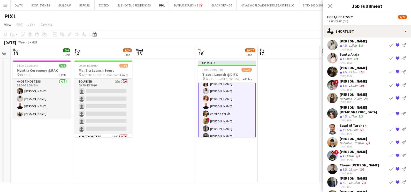
click at [390, 83] on app-icon "Book crew" at bounding box center [392, 85] width 4 height 4
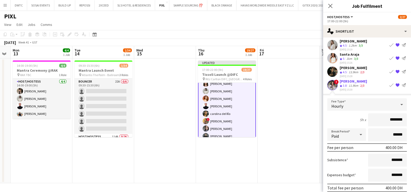
scroll to position [92, 0]
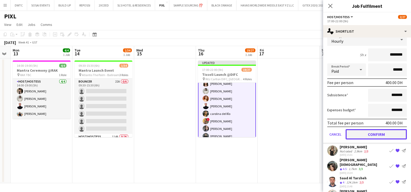
click at [365, 133] on button "Confirm" at bounding box center [376, 134] width 61 height 10
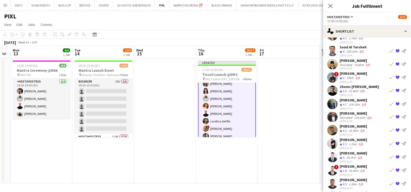
scroll to position [0, 0]
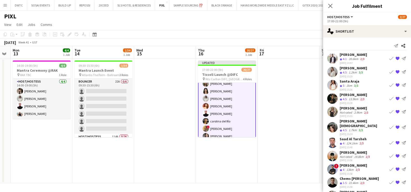
click at [390, 70] on app-icon "Book crew" at bounding box center [392, 72] width 4 height 4
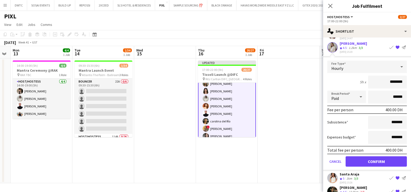
scroll to position [32, 0]
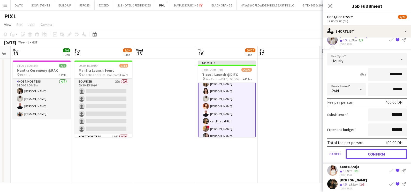
click at [358, 148] on button "Confirm" at bounding box center [376, 153] width 61 height 10
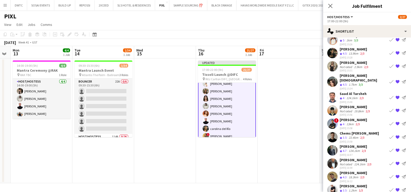
scroll to position [0, 0]
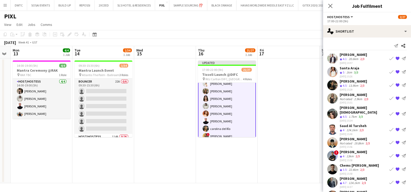
click at [390, 84] on app-icon "Book crew" at bounding box center [392, 85] width 4 height 4
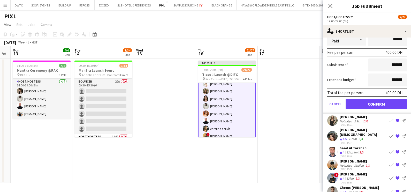
scroll to position [97, 0]
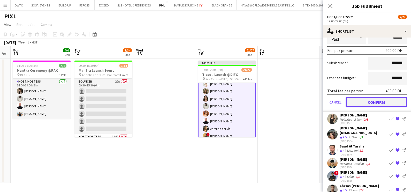
click at [363, 100] on button "Confirm" at bounding box center [376, 102] width 61 height 10
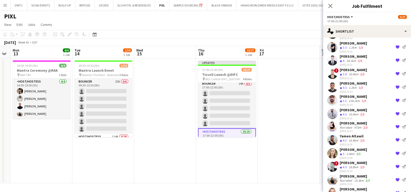
scroll to position [0, 0]
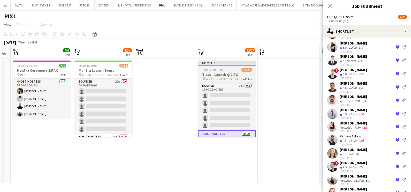
click at [216, 71] on span "17:00-22:00 (5h)" at bounding box center [212, 70] width 21 height 4
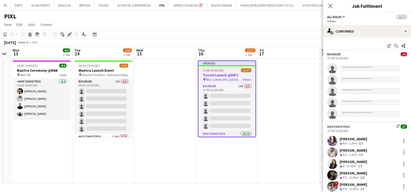
click at [69, 33] on icon "Edit" at bounding box center [70, 34] width 4 height 4
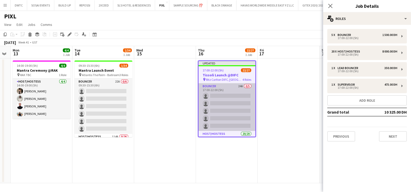
click at [227, 102] on app-card-role "Bouncer 24A 0/5 17:00-22:00 (5h) single-neutral-actions single-neutral-actions …" at bounding box center [227, 107] width 57 height 48
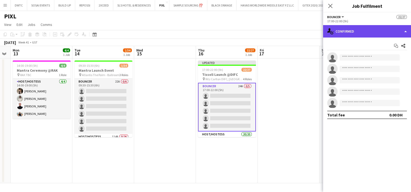
click at [360, 29] on div "single-neutral-actions-check-2 Confirmed" at bounding box center [367, 31] width 88 height 12
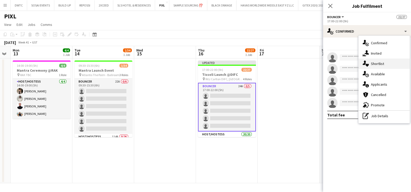
click at [376, 64] on span "Shortlist" at bounding box center [377, 63] width 13 height 5
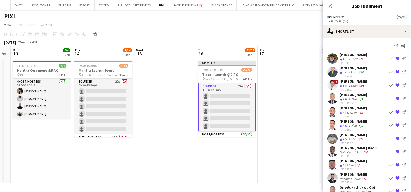
click at [390, 151] on app-icon "Book crew" at bounding box center [392, 151] width 4 height 4
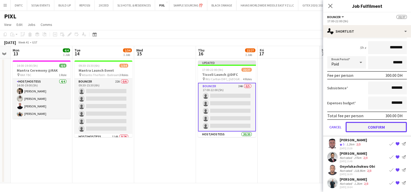
click at [362, 125] on button "Confirm" at bounding box center [376, 127] width 61 height 10
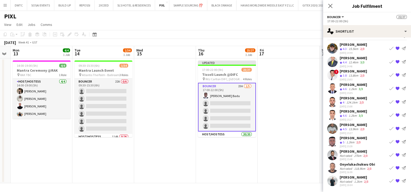
scroll to position [9, 0]
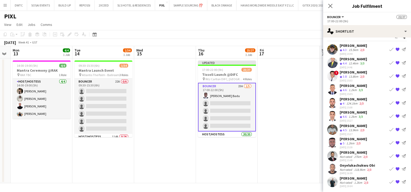
click at [383, 154] on div "Aladdin Elhussein Not rated 27km 2/3 30-09-2025 15:49 Book crew {{ spriteTitle …" at bounding box center [367, 156] width 88 height 12
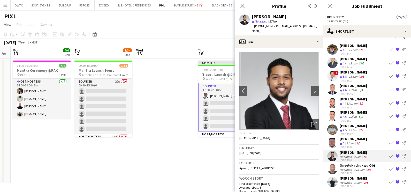
click at [388, 153] on button "Book crew" at bounding box center [391, 156] width 6 height 6
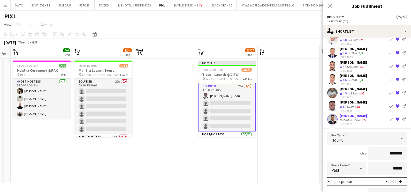
scroll to position [110, 0]
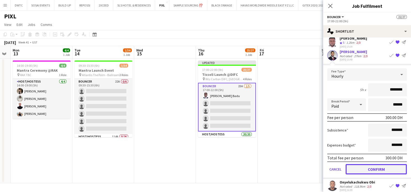
click at [370, 167] on button "Confirm" at bounding box center [376, 169] width 61 height 10
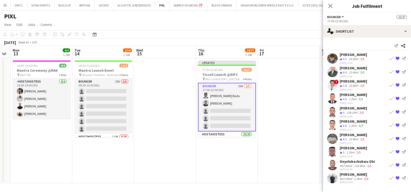
scroll to position [0, 0]
click at [388, 111] on button "Book crew" at bounding box center [391, 112] width 6 height 6
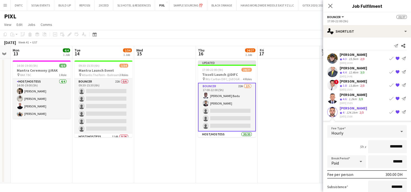
scroll to position [97, 0]
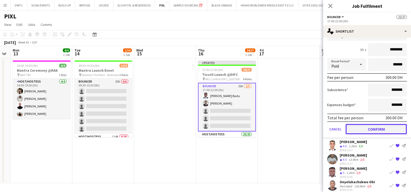
click at [371, 129] on button "Confirm" at bounding box center [376, 129] width 61 height 10
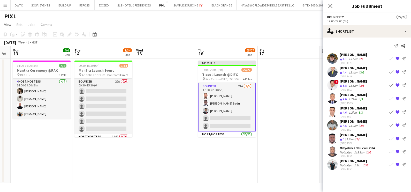
click at [349, 124] on div "13.9km" at bounding box center [354, 126] width 12 height 4
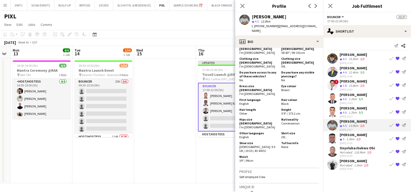
scroll to position [323, 0]
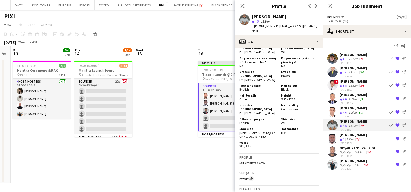
click at [392, 123] on app-icon "Book crew" at bounding box center [392, 125] width 4 height 4
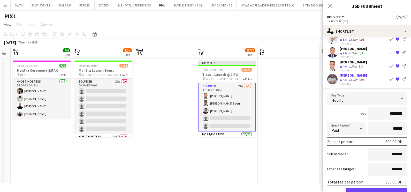
scroll to position [97, 0]
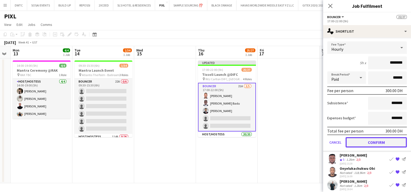
click at [363, 142] on button "Confirm" at bounding box center [376, 142] width 61 height 10
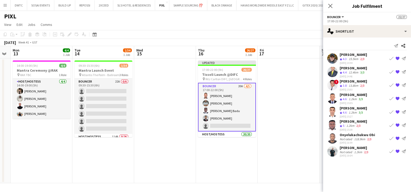
scroll to position [0, 0]
click at [390, 84] on app-icon "Book crew" at bounding box center [392, 85] width 4 height 4
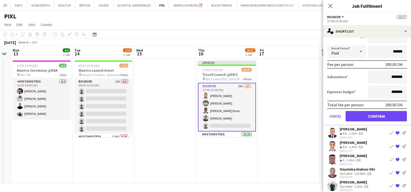
scroll to position [86, 0]
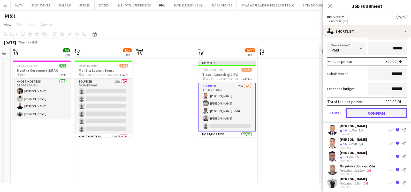
click at [366, 113] on button "Confirm" at bounding box center [376, 113] width 61 height 10
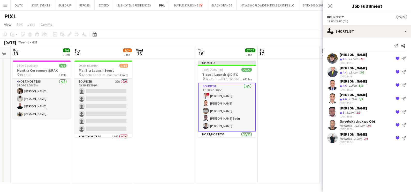
scroll to position [0, 0]
click at [341, 138] on div "Not rated" at bounding box center [346, 139] width 13 height 4
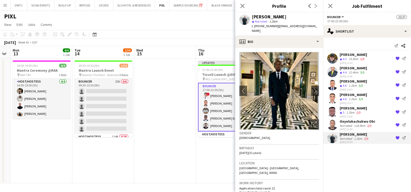
click at [341, 138] on div "Not rated" at bounding box center [346, 139] width 13 height 4
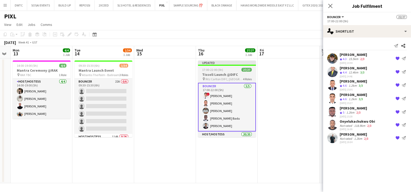
click at [226, 72] on app-job-card "Updated 17:00-22:00 (5h) 27/27 Tissoli Launch @DIFC pin Ritz Carlton DIFC, Sama…" at bounding box center [227, 99] width 58 height 77
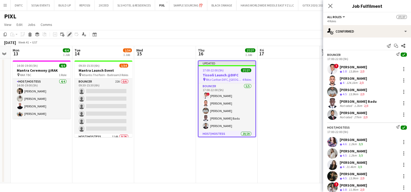
click at [69, 33] on icon "Edit" at bounding box center [70, 34] width 4 height 4
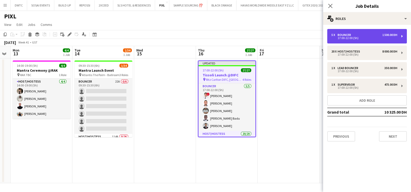
click at [346, 35] on div "Bouncer" at bounding box center [346, 35] width 16 height 4
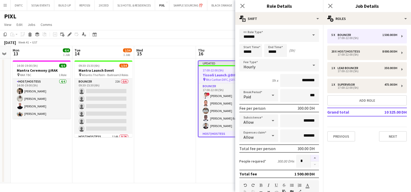
click at [311, 158] on button "button" at bounding box center [315, 158] width 8 height 7
type input "*"
click at [180, 122] on app-date-cell at bounding box center [165, 120] width 62 height 125
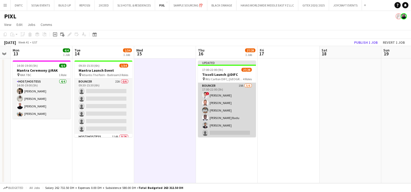
click at [233, 94] on app-card-role "Bouncer 19A 5/6 17:00-22:00 (5h) ! Neil Ainceri mohammad salah Nehemiah Ayoung …" at bounding box center [227, 110] width 58 height 55
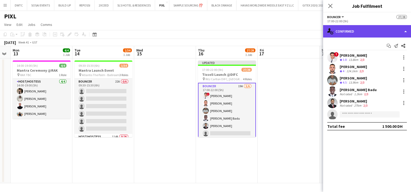
click at [379, 32] on div "single-neutral-actions-check-2 Confirmed" at bounding box center [367, 31] width 88 height 12
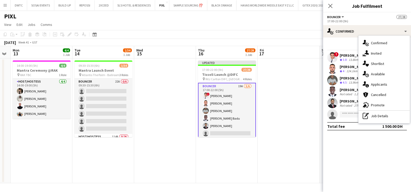
click at [379, 63] on span "Shortlist" at bounding box center [377, 63] width 13 height 5
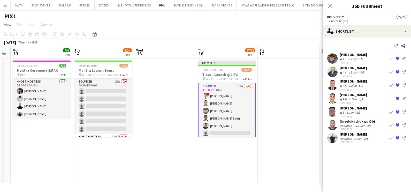
click at [390, 138] on app-icon "Book crew" at bounding box center [392, 138] width 4 height 4
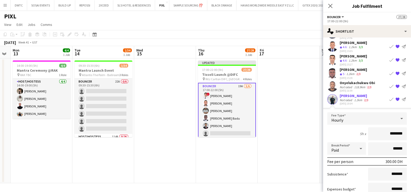
scroll to position [73, 0]
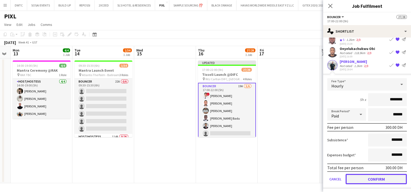
click at [366, 175] on button "Confirm" at bounding box center [376, 179] width 61 height 10
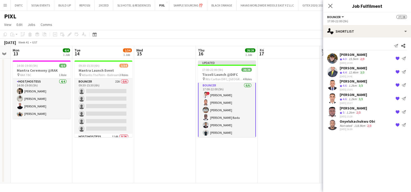
scroll to position [0, 0]
click at [224, 107] on app-card-role "Bouncer 6/6 17:00-22:00 (5h) ! Neil Ainceri mohammad salah Nehemiah Ayoung Andy…" at bounding box center [227, 111] width 58 height 56
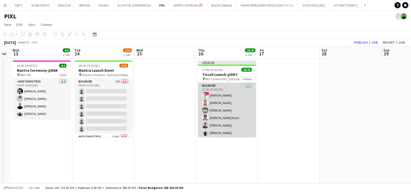
click at [209, 107] on app-card-role "Bouncer 6/6 17:00-22:00 (5h) ! Neil Ainceri mohammad salah Nehemiah Ayoung Andy…" at bounding box center [227, 110] width 58 height 55
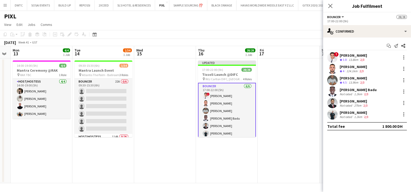
click at [348, 58] on div "13.8km" at bounding box center [354, 60] width 12 height 4
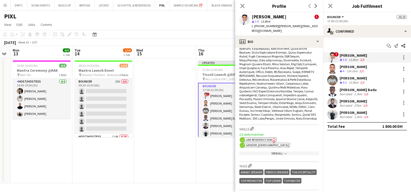
scroll to position [323, 0]
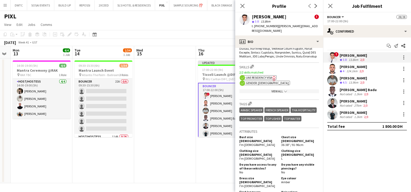
click at [355, 114] on div "[PERSON_NAME]" at bounding box center [355, 112] width 30 height 5
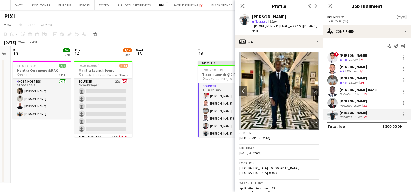
click at [347, 102] on div "[PERSON_NAME]" at bounding box center [354, 101] width 29 height 5
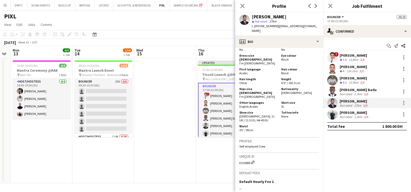
click at [358, 69] on div "[PERSON_NAME]" at bounding box center [353, 66] width 27 height 5
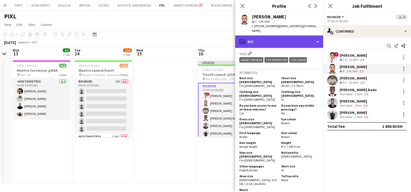
click at [277, 42] on div "profile Bio" at bounding box center [279, 41] width 88 height 12
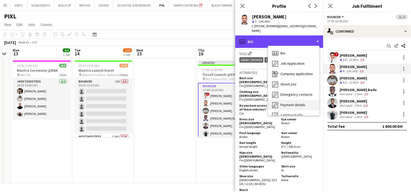
scroll to position [38, 0]
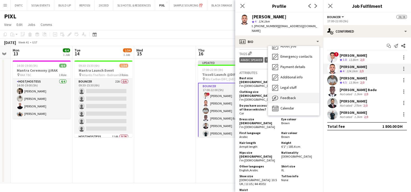
click at [286, 100] on span "Feedback" at bounding box center [289, 97] width 16 height 5
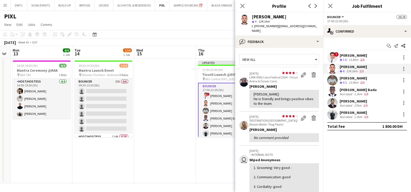
click at [347, 103] on div "[PERSON_NAME]" at bounding box center [354, 101] width 29 height 5
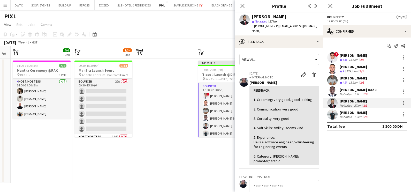
click at [353, 79] on div "[PERSON_NAME]" at bounding box center [353, 78] width 27 height 5
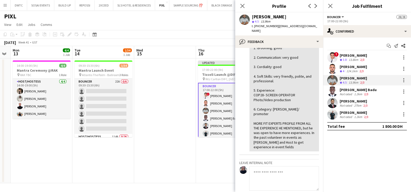
scroll to position [129, 0]
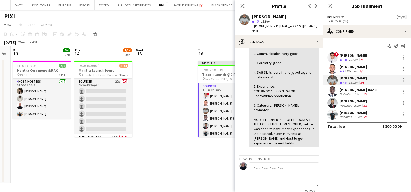
click at [357, 111] on div "[PERSON_NAME]" at bounding box center [355, 112] width 30 height 5
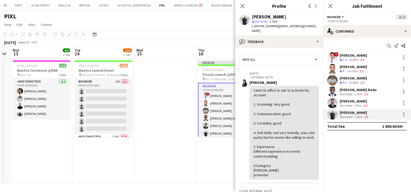
click at [342, 57] on div "Neil Ainceri" at bounding box center [353, 55] width 27 height 5
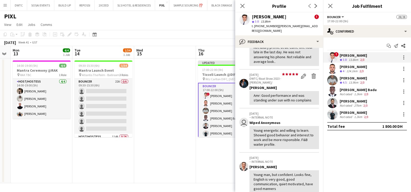
scroll to position [97, 0]
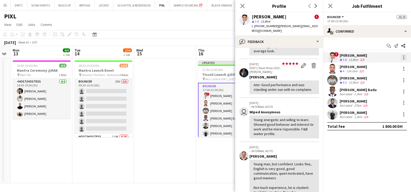
click at [403, 56] on div at bounding box center [403, 55] width 1 height 1
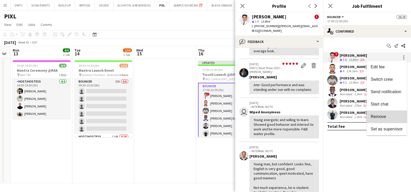
click at [377, 116] on span "Remove" at bounding box center [379, 116] width 16 height 4
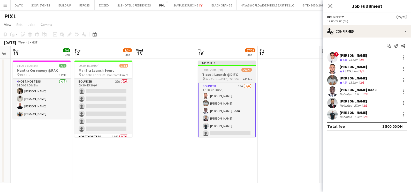
click at [220, 70] on span "17:00-22:00 (5h)" at bounding box center [212, 70] width 21 height 4
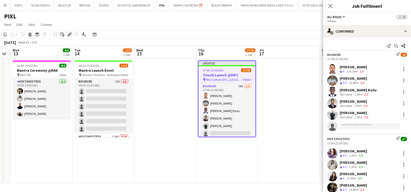
click at [68, 33] on icon "Edit" at bounding box center [70, 34] width 4 height 4
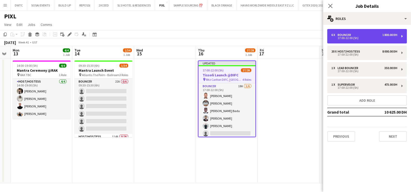
click at [346, 38] on div "17:00-22:00 (5h)" at bounding box center [365, 38] width 66 height 3
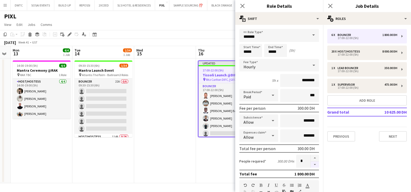
click at [312, 164] on button "button" at bounding box center [315, 164] width 8 height 6
type input "*"
click at [227, 161] on app-date-cell "Updated 17:00-22:00 (5h) 27/28 Tissoli Launch @DIFC pin Ritz Carlton DIFC, Sama…" at bounding box center [227, 120] width 62 height 125
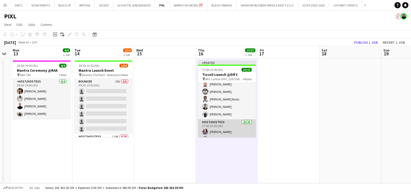
scroll to position [0, 0]
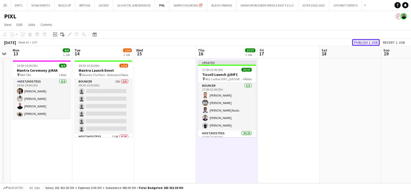
click at [365, 42] on button "Publish 1 job" at bounding box center [366, 42] width 28 height 7
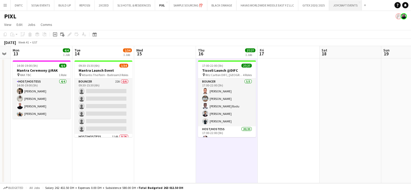
click at [342, 7] on button "JOYCRAFT EVENTS Close" at bounding box center [345, 5] width 33 height 10
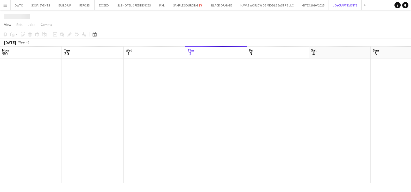
scroll to position [0, 124]
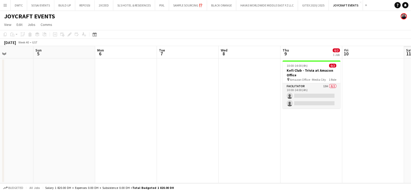
drag, startPoint x: 270, startPoint y: 111, endPoint x: 39, endPoint y: 111, distance: 230.5
click at [43, 111] on app-calendar-viewport "Wed 1 Thu 2 Fri 3 Sat 4 Sun 5 Mon 6 Tue 7 Wed 8 Thu 9 0/2 1 Job Fri 10 Sat 11 S…" at bounding box center [205, 114] width 411 height 137
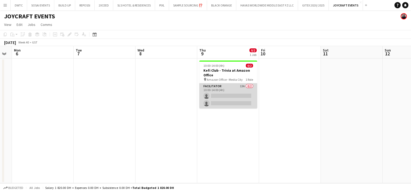
click at [229, 92] on app-card-role "Facilitator 13A 0/2 10:00-14:00 (4h) single-neutral-actions single-neutral-acti…" at bounding box center [228, 95] width 58 height 25
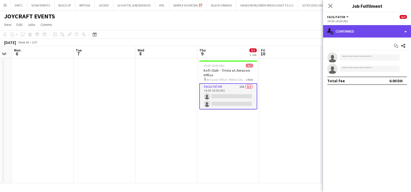
click at [367, 32] on div "single-neutral-actions-check-2 Confirmed" at bounding box center [367, 31] width 88 height 12
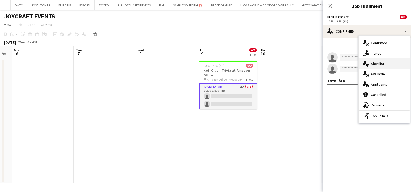
click at [382, 65] on span "Shortlist" at bounding box center [377, 63] width 13 height 5
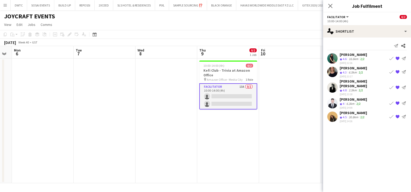
click at [391, 85] on app-icon "Book crew" at bounding box center [392, 87] width 4 height 4
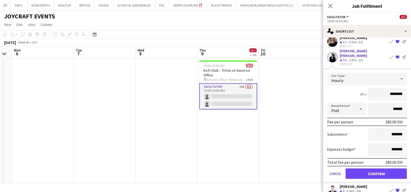
scroll to position [47, 0]
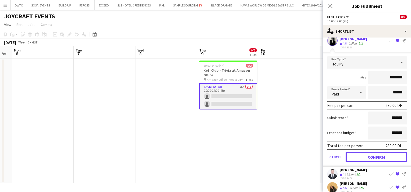
click at [371, 152] on button "Confirm" at bounding box center [376, 157] width 61 height 10
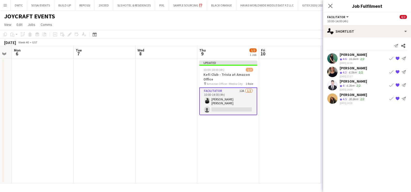
scroll to position [0, 0]
click at [391, 54] on div "Zineb Seghier Crew rating 4.6 16.6km 2/2 02-10-2025 12:26 Book crew {{ spriteTi…" at bounding box center [367, 58] width 88 height 12
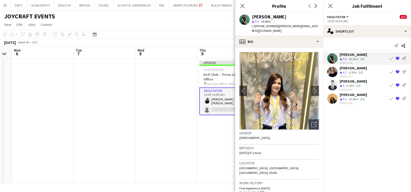
click at [390, 59] on app-icon "Book crew" at bounding box center [392, 58] width 4 height 4
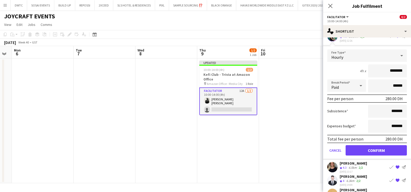
scroll to position [32, 0]
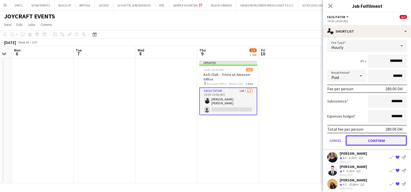
click at [363, 140] on button "Confirm" at bounding box center [376, 140] width 61 height 10
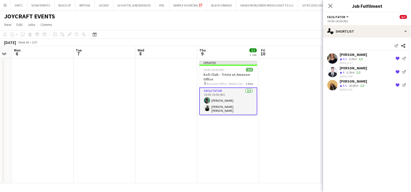
click at [279, 125] on app-date-cell at bounding box center [290, 120] width 62 height 125
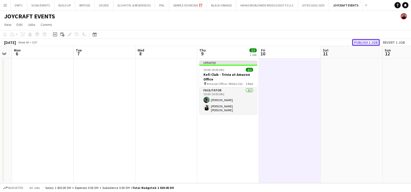
click at [366, 43] on button "Publish 1 job" at bounding box center [366, 42] width 28 height 7
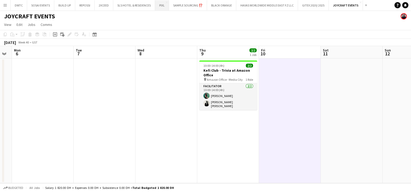
click at [161, 8] on button "PIXL Close" at bounding box center [162, 5] width 14 height 10
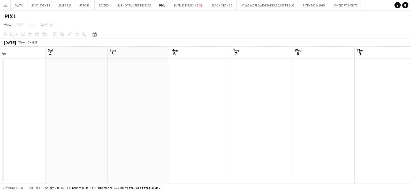
drag, startPoint x: 198, startPoint y: 102, endPoint x: 98, endPoint y: 107, distance: 99.7
click at [112, 104] on app-calendar-viewport "Mon 29 Tue 30 Wed 1 Thu 2 Fri 3 Sat 4 Sun 5 Mon 6 Tue 7 Wed 8 Thu 9 Fri 10" at bounding box center [205, 114] width 411 height 137
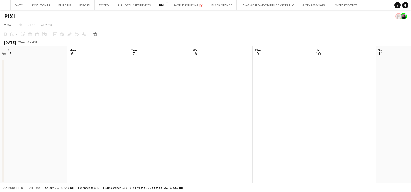
drag, startPoint x: 269, startPoint y: 107, endPoint x: 229, endPoint y: 115, distance: 40.0
click at [67, 112] on app-calendar-viewport "Thu 2 Fri 3 Sat 4 Sun 5 Mon 6 Tue 7 Wed 8 Thu 9 Fri 10 Sat 11 Sun 12 Mon 13" at bounding box center [205, 114] width 411 height 137
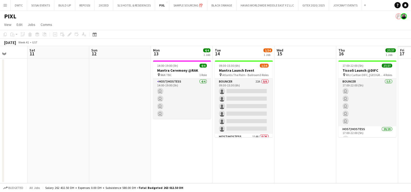
click at [149, 118] on app-calendar-viewport "Tue 7 Wed 8 Thu 9 Fri 10 Sat 11 Sun 12 Mon 13 4/4 1 Job Tue 14 1/34 1 Job Wed 1…" at bounding box center [205, 114] width 411 height 137
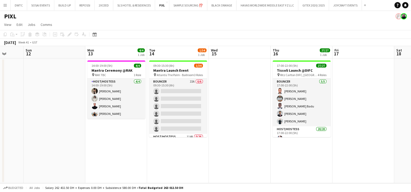
drag, startPoint x: 301, startPoint y: 131, endPoint x: 183, endPoint y: 131, distance: 117.4
click at [182, 132] on app-calendar-viewport "Thu 9 Fri 10 Sat 11 Sun 12 Mon 13 4/4 1 Job Tue 14 1/34 1 Job Wed 15 Thu 16 27/…" at bounding box center [205, 114] width 411 height 137
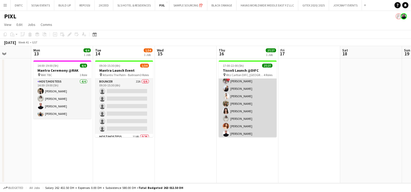
scroll to position [97, 0]
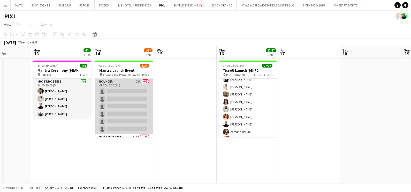
click at [130, 87] on app-card-role "Bouncer 22A 0/6 09:30-15:30 (6h) single-neutral-actions single-neutral-actions …" at bounding box center [124, 106] width 58 height 55
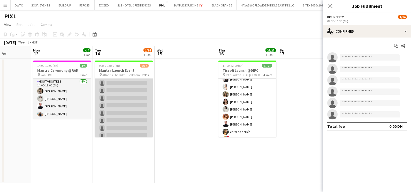
click at [136, 101] on app-card-role "Host/Hostess 114A 0/26 09:30-15:30 (6h) single-neutral-actions single-neutral-a…" at bounding box center [124, 172] width 58 height 205
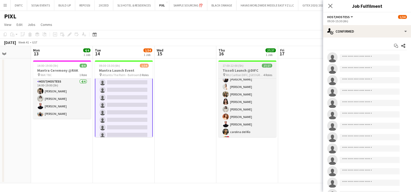
scroll to position [64, 0]
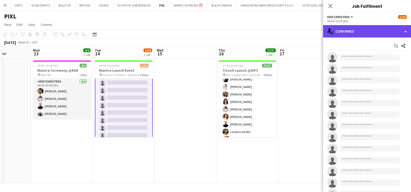
click at [357, 27] on div "single-neutral-actions-check-2 Confirmed" at bounding box center [367, 31] width 88 height 12
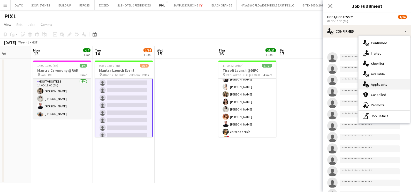
click at [371, 84] on div "single-neutral-actions-information Applicants" at bounding box center [384, 84] width 51 height 10
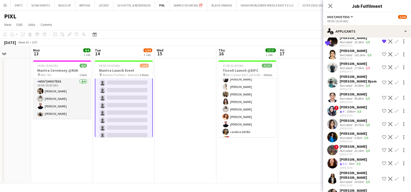
scroll to position [1261, 0]
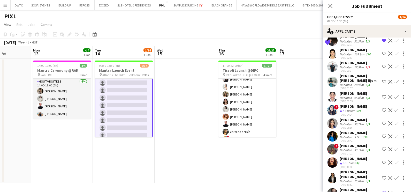
click at [359, 135] on div "[PERSON_NAME]" at bounding box center [355, 132] width 30 height 5
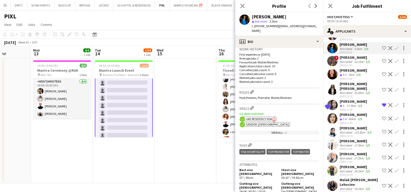
scroll to position [1358, 0]
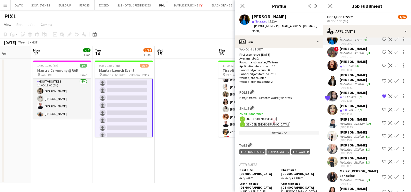
click at [347, 68] on span "3.3" at bounding box center [345, 66] width 4 height 4
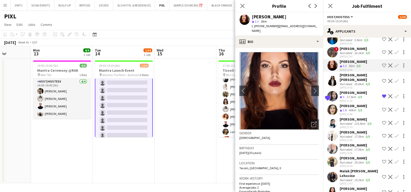
scroll to position [1390, 0]
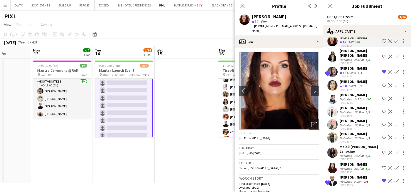
click at [186, 127] on app-date-cell at bounding box center [186, 120] width 62 height 125
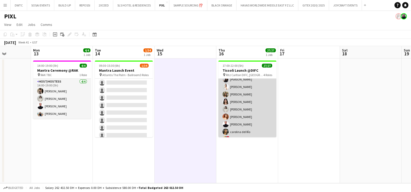
click at [242, 100] on app-card-role "Host/Hostess 20/20 17:00-22:00 (5h) Daria Ganzhura Valeria Romanyuk Fadoua Sokr…" at bounding box center [248, 109] width 58 height 160
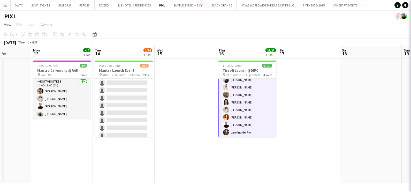
scroll to position [97, 0]
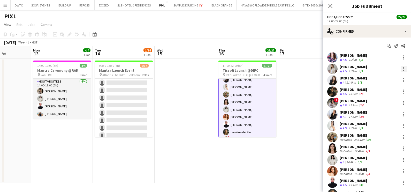
click at [401, 70] on div at bounding box center [404, 69] width 6 height 6
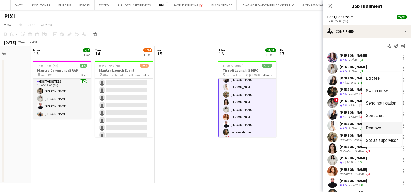
click at [379, 128] on span "Remove" at bounding box center [374, 128] width 16 height 4
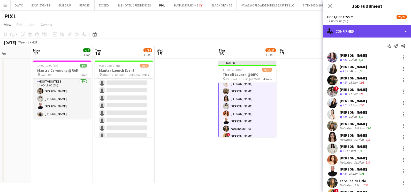
click at [353, 34] on div "single-neutral-actions-check-2 Confirmed" at bounding box center [367, 31] width 88 height 12
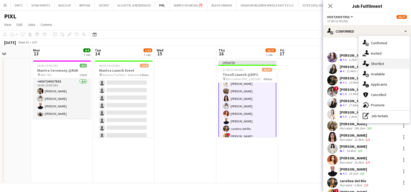
click at [379, 59] on div "single-neutral-actions-heart Shortlist" at bounding box center [384, 63] width 51 height 10
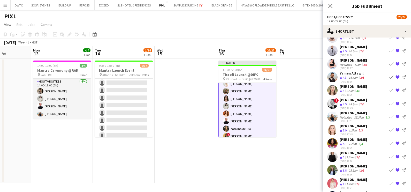
scroll to position [220, 0]
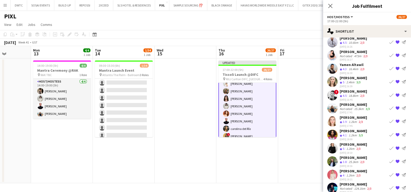
click at [299, 119] on app-date-cell at bounding box center [309, 120] width 62 height 125
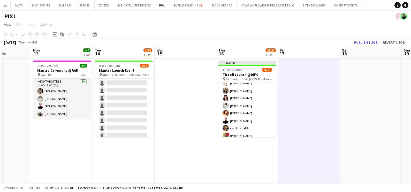
scroll to position [97, 0]
drag, startPoint x: 375, startPoint y: 42, endPoint x: 373, endPoint y: 45, distance: 3.8
click at [375, 42] on button "Publish 1 job" at bounding box center [366, 42] width 28 height 7
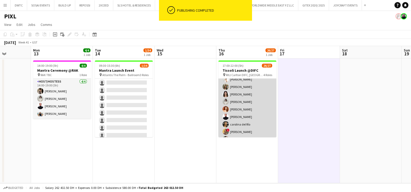
click at [242, 103] on app-card-role "Host/Hostess 98A 19/20 17:00-22:00 (5h) Daria Ganzhura Fadoua Sokrate Ruth Jasm…" at bounding box center [248, 109] width 58 height 160
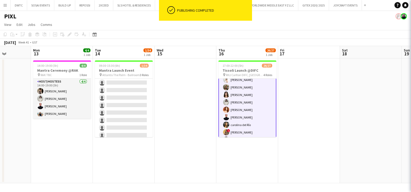
scroll to position [97, 0]
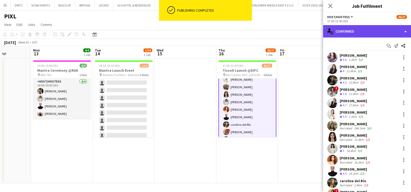
click at [356, 31] on div "single-neutral-actions-check-2 Confirmed" at bounding box center [367, 31] width 88 height 12
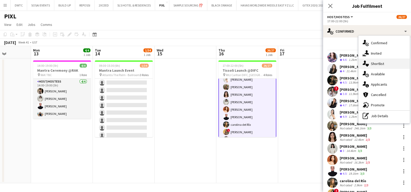
click at [380, 62] on span "Shortlist" at bounding box center [377, 63] width 13 height 5
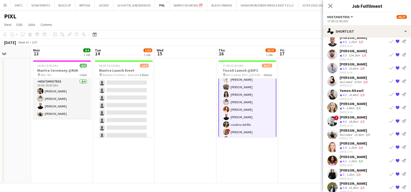
scroll to position [220, 0]
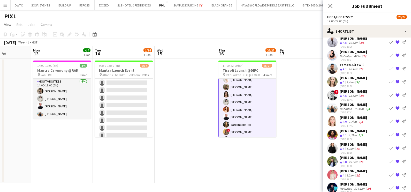
click at [353, 173] on div "1.2km" at bounding box center [351, 175] width 10 height 4
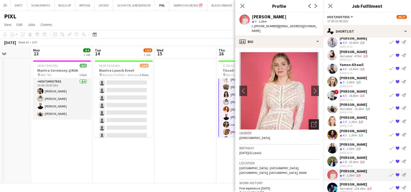
click at [311, 122] on icon "Open photos pop-in" at bounding box center [313, 124] width 5 height 5
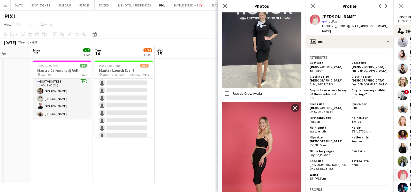
scroll to position [291, 0]
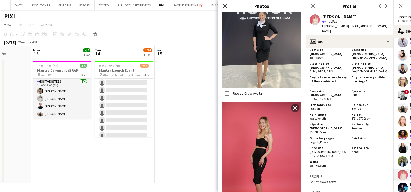
click at [225, 5] on icon "Close pop-in" at bounding box center [224, 5] width 5 height 5
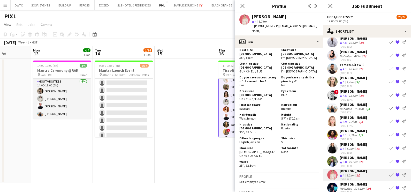
click at [390, 173] on app-icon "Book crew" at bounding box center [392, 175] width 4 height 4
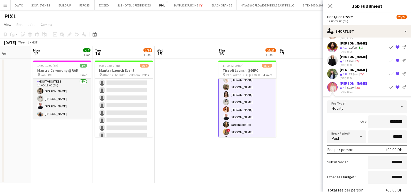
scroll to position [336, 0]
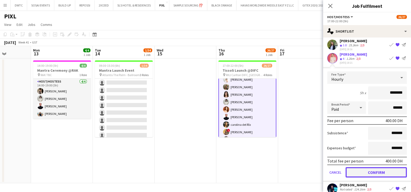
click at [381, 167] on button "Confirm" at bounding box center [376, 172] width 61 height 10
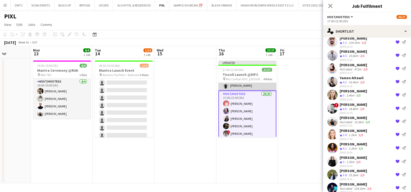
scroll to position [28, 0]
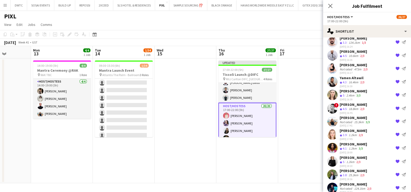
click at [294, 108] on app-date-cell at bounding box center [309, 120] width 62 height 125
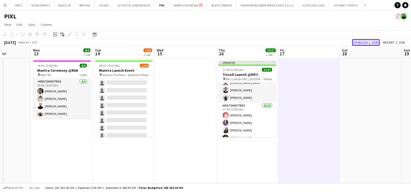
click at [366, 43] on button "Publish 1 job" at bounding box center [366, 42] width 28 height 7
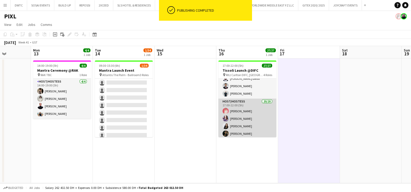
click at [260, 114] on app-card-role "Host/Hostess 20/20 17:00-22:00 (5h) Svetlana Frolova Daria Ganzhura Fadoua Sokr…" at bounding box center [248, 179] width 58 height 160
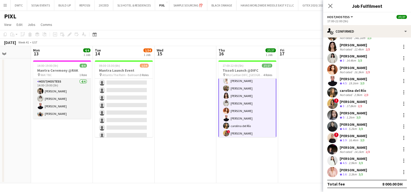
scroll to position [0, 0]
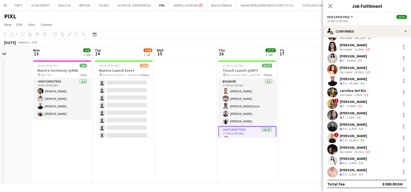
click at [285, 92] on app-date-cell at bounding box center [309, 120] width 62 height 125
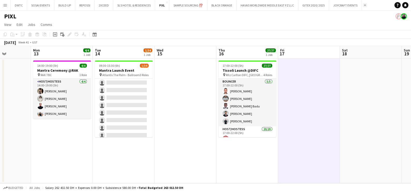
click at [366, 5] on button "Add" at bounding box center [365, 5] width 4 height 4
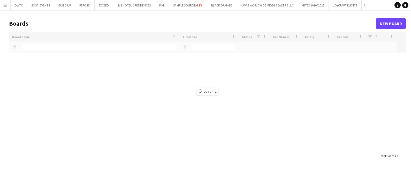
click at [43, 48] on div "Loading" at bounding box center [207, 91] width 397 height 119
click at [43, 49] on div "Loading" at bounding box center [207, 91] width 397 height 119
click at [50, 45] on div "Loading" at bounding box center [207, 91] width 397 height 119
click at [51, 47] on div "Loading" at bounding box center [207, 91] width 397 height 119
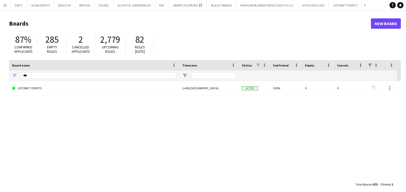
click at [44, 70] on div "Board name" at bounding box center [94, 65] width 164 height 10
click at [43, 74] on input "***" at bounding box center [98, 75] width 155 height 6
type input "*"
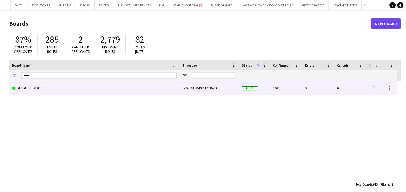
type input "*****"
click at [41, 88] on link "AIRBALL DECORE" at bounding box center [94, 88] width 164 height 14
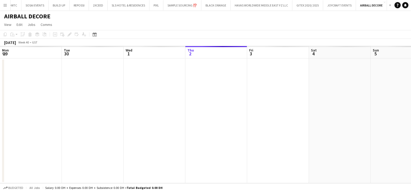
scroll to position [0, 124]
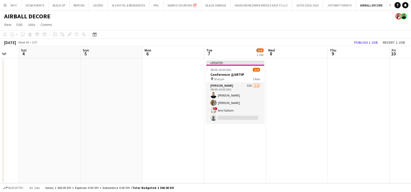
drag, startPoint x: 364, startPoint y: 149, endPoint x: 126, endPoint y: 132, distance: 238.0
click at [158, 132] on app-calendar-viewport "Wed 1 Thu 2 Fri 3 Sat 4 Sun 5 Mon 6 Tue 7 3/4 1 Job Wed 8 Thu 9 Fri 10 Sat 11 S…" at bounding box center [205, 114] width 411 height 137
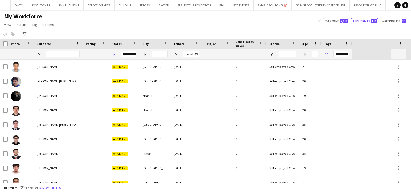
scroll to position [97, 0]
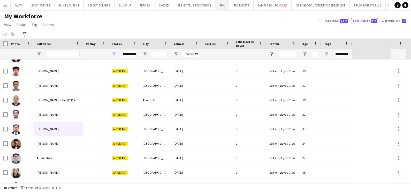
click at [222, 8] on button "PIXL Close" at bounding box center [222, 5] width 14 height 10
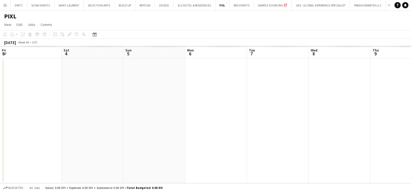
click at [44, 104] on app-calendar-viewport "Wed 1 Thu 2 Fri 3 Sat 4 Sun 5 Mon 6 Tue 7 Wed 8 Thu 9 Fri 10 Sat 11 Sun 12" at bounding box center [205, 114] width 411 height 137
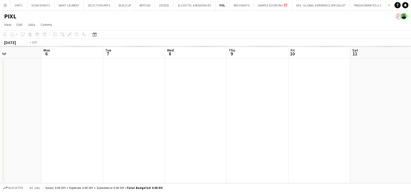
drag, startPoint x: 268, startPoint y: 105, endPoint x: 21, endPoint y: 109, distance: 247.6
click at [0, 109] on html "Menu Boards Boards Boards All jobs Status Workforce Workforce My Workforce Recr…" at bounding box center [205, 96] width 411 height 192
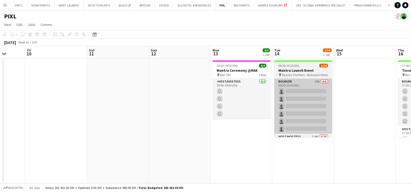
click at [40, 112] on app-calendar-viewport "Tue 7 Wed 8 Thu 9 Fri 10 Sat 11 Sun 12 Mon 13 4/4 1 Job Tue 14 1/34 1 Job Wed 1…" at bounding box center [205, 114] width 411 height 137
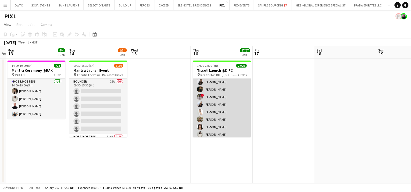
click at [216, 112] on app-card-role "Host/Hostess 20/20 17:00-22:00 (5h) [PERSON_NAME] [PERSON_NAME] ! [PERSON_NAME]…" at bounding box center [222, 142] width 58 height 160
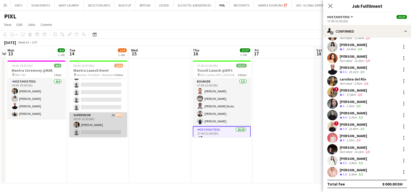
scroll to position [33, 0]
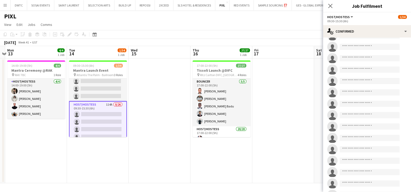
scroll to position [170, 0]
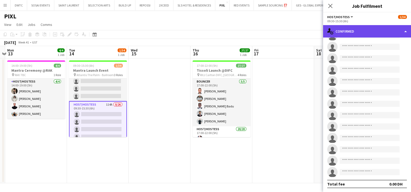
click at [354, 28] on div "single-neutral-actions-check-2 Confirmed" at bounding box center [367, 31] width 88 height 12
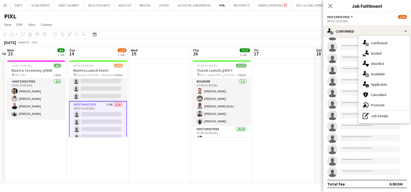
click at [376, 84] on span "Applicants" at bounding box center [379, 84] width 16 height 5
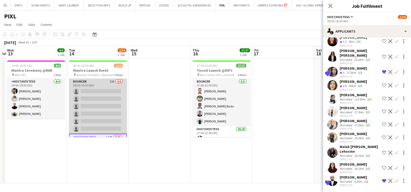
scroll to position [0, 180]
click at [104, 100] on app-card-role "Bouncer 22A 0/6 09:30-15:30 (6h) single-neutral-actions single-neutral-actions …" at bounding box center [98, 106] width 58 height 55
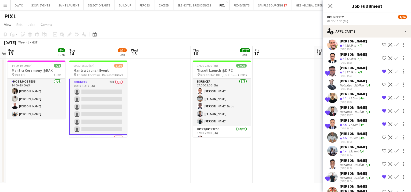
scroll to position [162, 0]
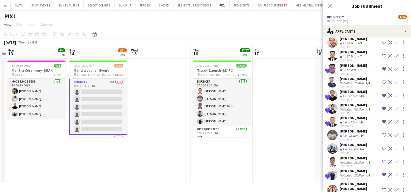
click at [382, 107] on app-icon "Remove crew from shortlist" at bounding box center [384, 109] width 4 height 4
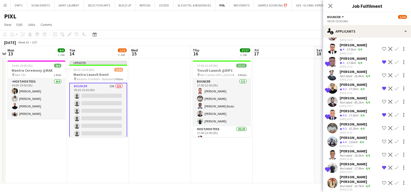
scroll to position [171, 0]
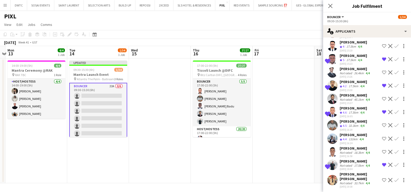
click at [382, 167] on app-icon "Remove crew from shortlist" at bounding box center [384, 165] width 4 height 4
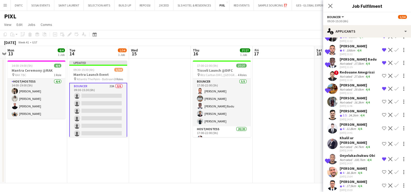
scroll to position [0, 0]
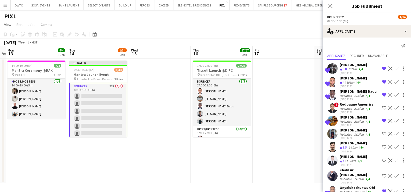
click at [347, 67] on span "3.8" at bounding box center [345, 69] width 4 height 4
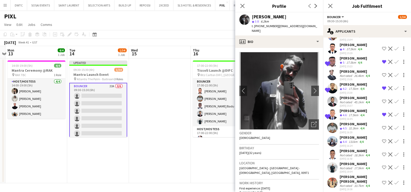
scroll to position [171, 0]
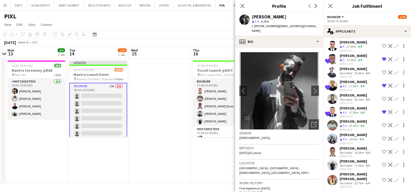
click at [356, 163] on div "[PERSON_NAME]" at bounding box center [355, 161] width 31 height 5
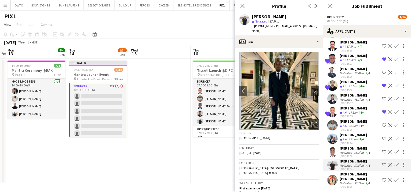
click at [381, 166] on button "Shortlist crew" at bounding box center [384, 165] width 6 height 6
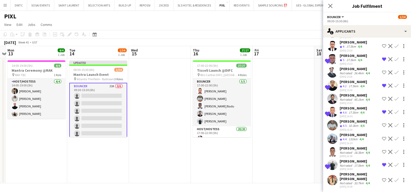
drag, startPoint x: 295, startPoint y: 134, endPoint x: 303, endPoint y: 124, distance: 13.5
click at [295, 134] on app-date-cell at bounding box center [284, 120] width 62 height 125
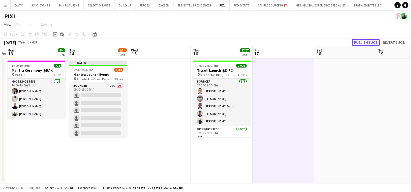
click at [375, 43] on button "Publish 1 job" at bounding box center [366, 42] width 28 height 7
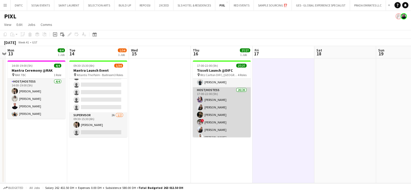
scroll to position [0, 0]
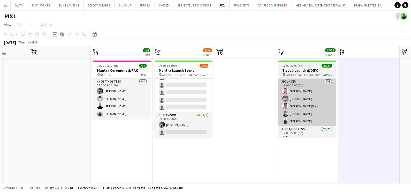
drag, startPoint x: 204, startPoint y: 80, endPoint x: 280, endPoint y: 78, distance: 75.5
click at [289, 84] on app-calendar-viewport "Thu 9 Fri 10 Sat 11 Sun 12 Mon 13 4/4 1 Job Tue 14 1/34 1 Job Wed 15 Thu 16 27/…" at bounding box center [205, 114] width 411 height 137
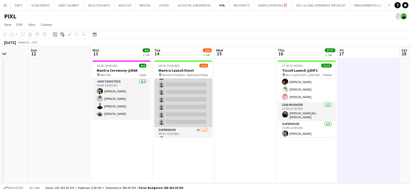
scroll to position [227, 0]
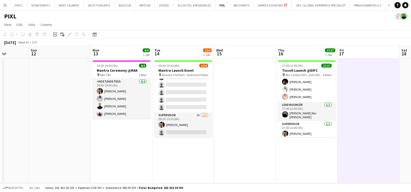
click at [237, 151] on app-date-cell at bounding box center [245, 120] width 62 height 125
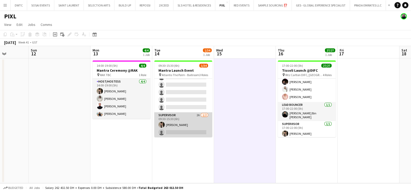
click at [183, 128] on app-card-role "Supervisor 2A [DATE] 09:30-15:30 (6h) [PERSON_NAME] single-neutral-actions" at bounding box center [183, 124] width 58 height 25
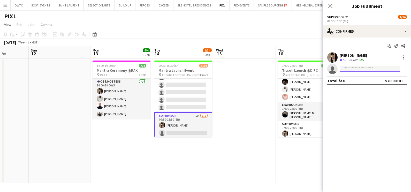
click at [347, 71] on input at bounding box center [370, 69] width 60 height 6
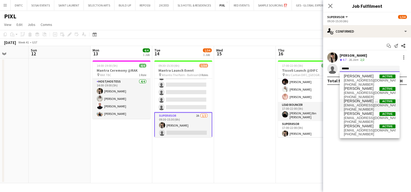
type input "******"
click at [358, 105] on span "[EMAIL_ADDRESS][DOMAIN_NAME]" at bounding box center [370, 105] width 52 height 4
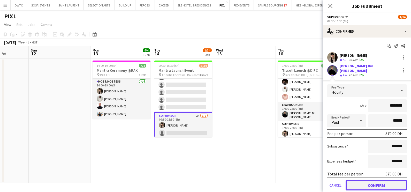
click at [375, 180] on button "Confirm" at bounding box center [376, 185] width 61 height 10
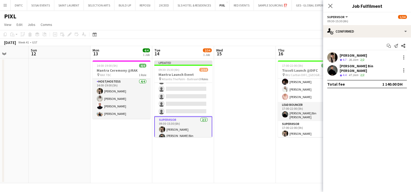
click at [245, 119] on app-date-cell at bounding box center [245, 120] width 62 height 125
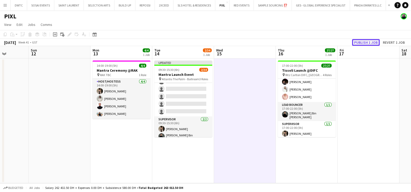
click at [364, 41] on button "Publish 1 job" at bounding box center [366, 42] width 28 height 7
